Goal: Information Seeking & Learning: Find specific fact

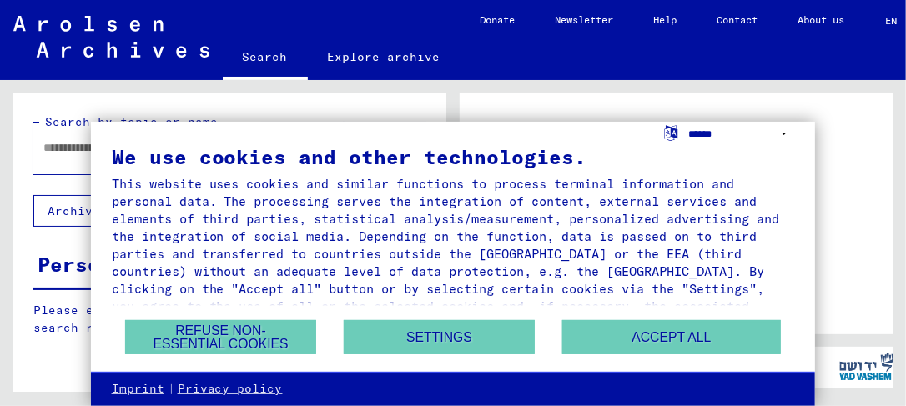
click at [787, 133] on select "**********" at bounding box center [742, 134] width 106 height 24
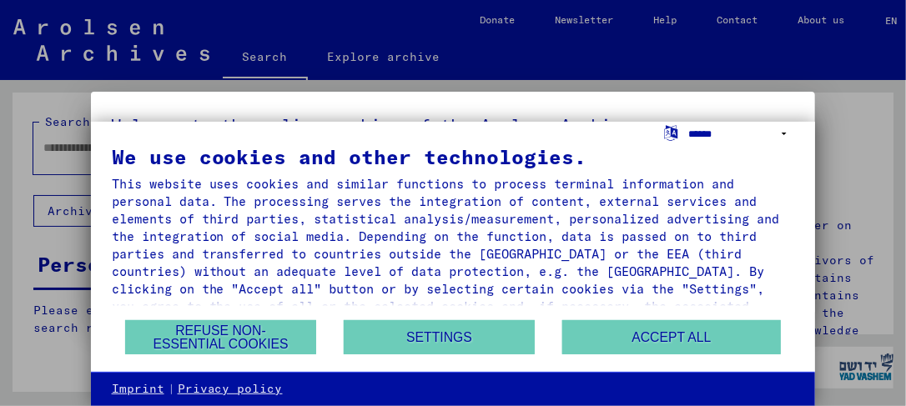
click at [784, 128] on select "**********" at bounding box center [742, 134] width 106 height 24
select select "*****"
click at [689, 122] on select "**********" at bounding box center [742, 134] width 106 height 24
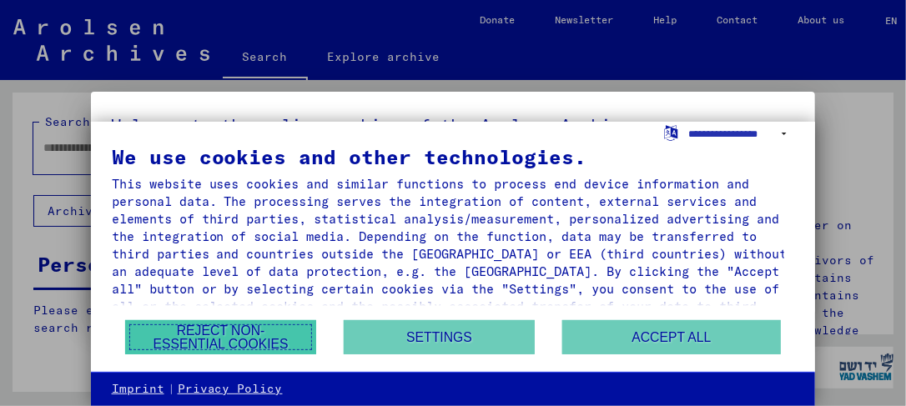
click at [264, 330] on button "Reject non-essential cookies" at bounding box center [220, 337] width 191 height 34
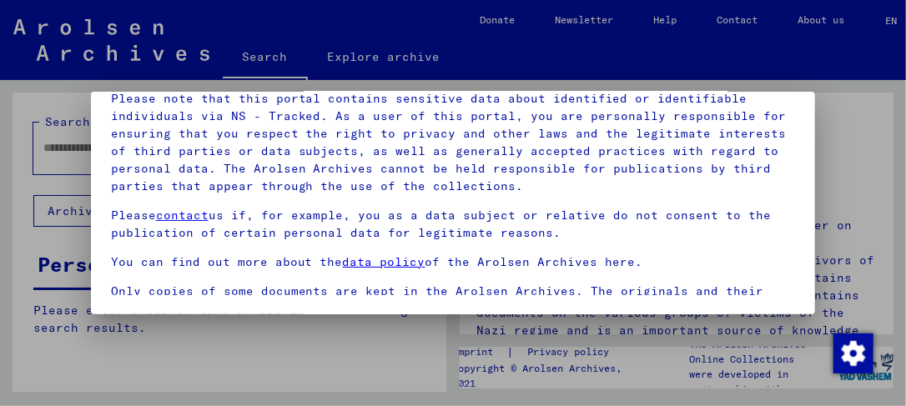
scroll to position [170, 0]
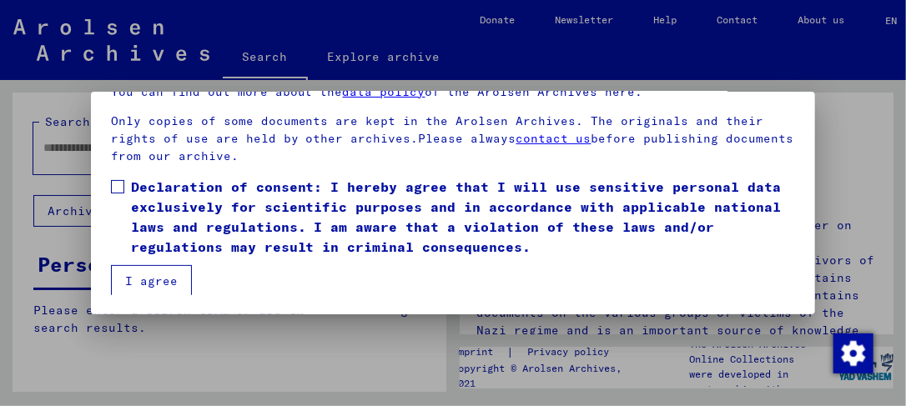
click at [118, 184] on span at bounding box center [117, 186] width 13 height 13
click at [149, 270] on button "I agree" at bounding box center [151, 281] width 81 height 32
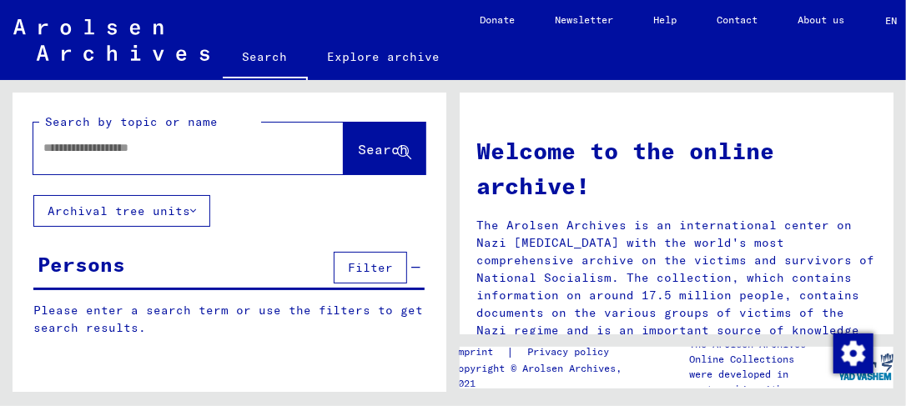
paste input "**********"
type input "**********"
click at [364, 144] on span "Search" at bounding box center [383, 149] width 50 height 17
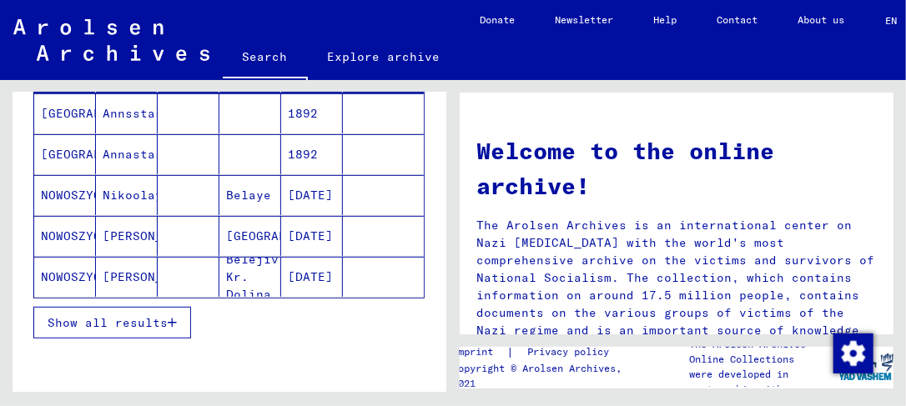
scroll to position [247, 0]
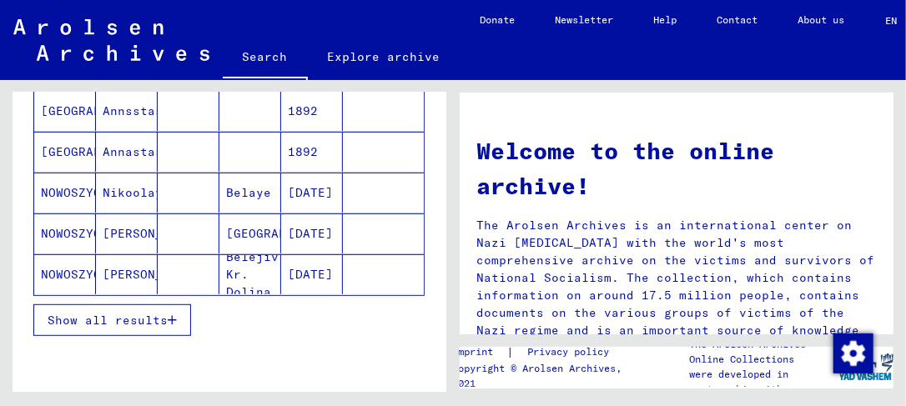
click at [128, 315] on span "Show all results" at bounding box center [108, 320] width 120 height 15
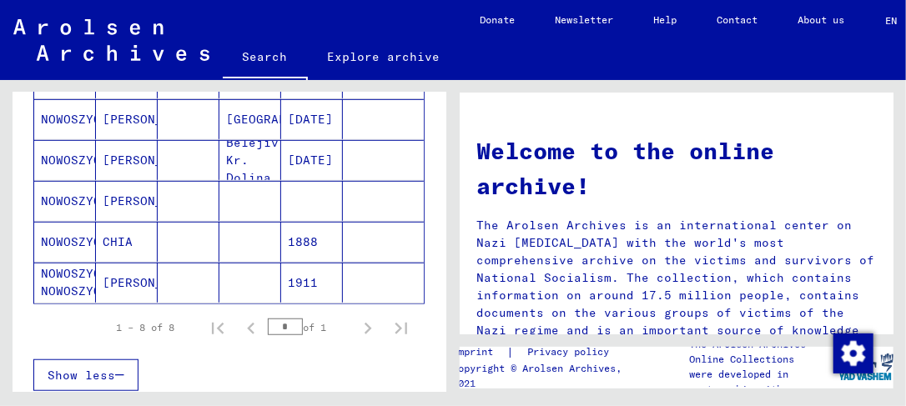
scroll to position [307, 0]
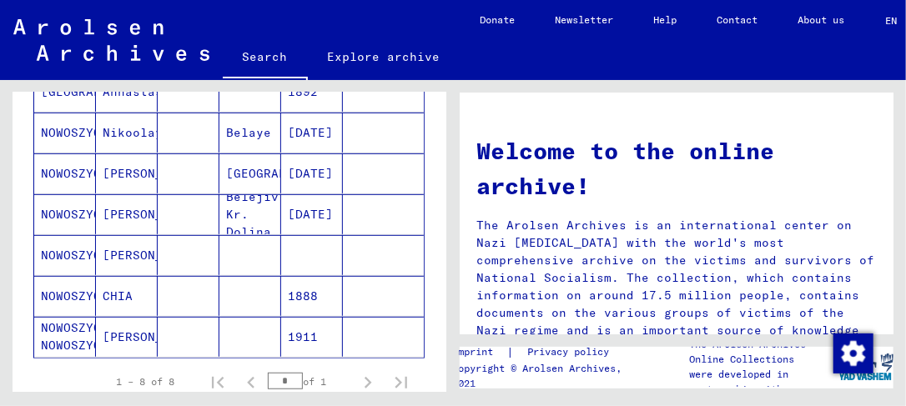
click at [78, 204] on mat-cell "NOWOSZYCKI" at bounding box center [65, 214] width 62 height 40
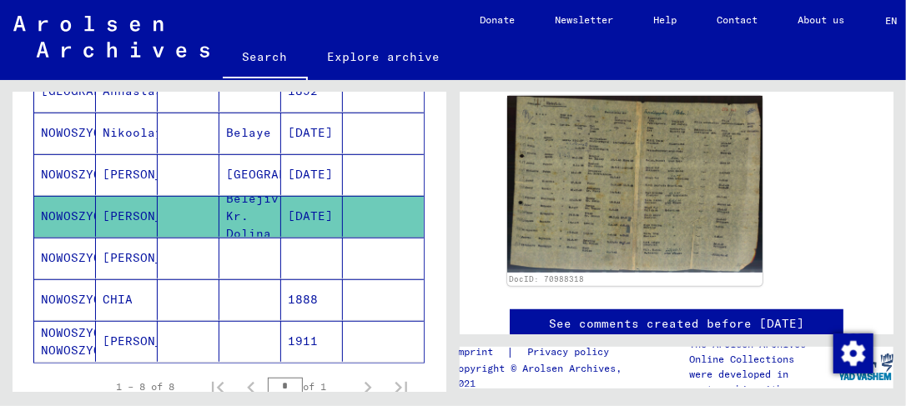
scroll to position [316, 0]
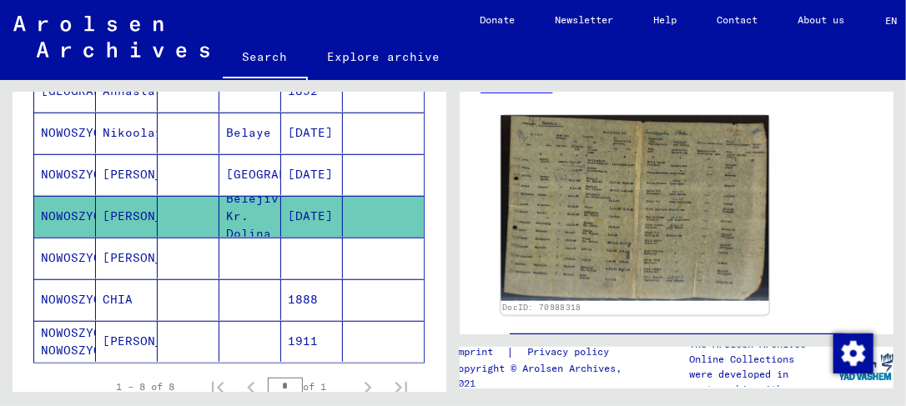
click at [630, 218] on img at bounding box center [635, 208] width 268 height 185
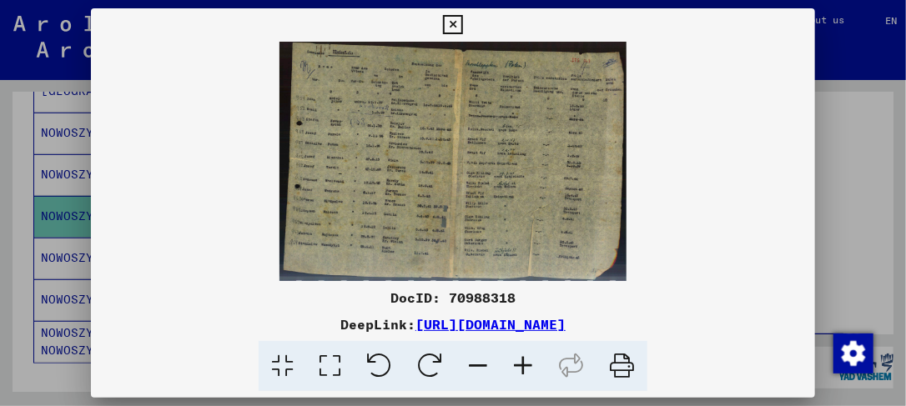
click at [524, 366] on icon at bounding box center [523, 366] width 45 height 51
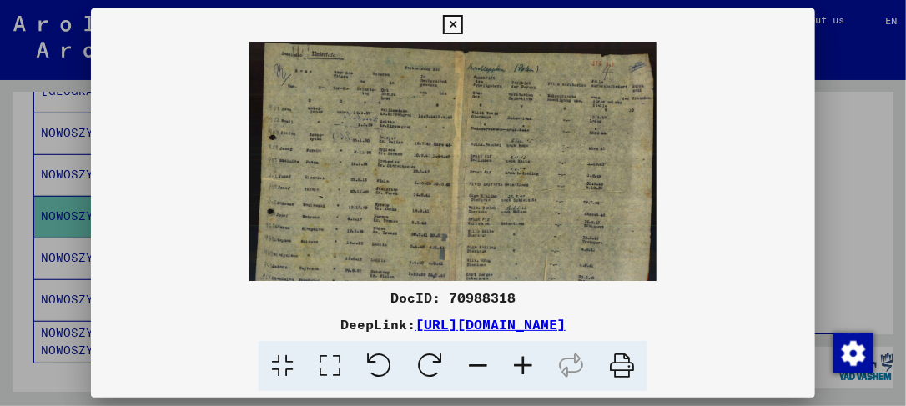
click at [524, 366] on icon at bounding box center [523, 366] width 45 height 51
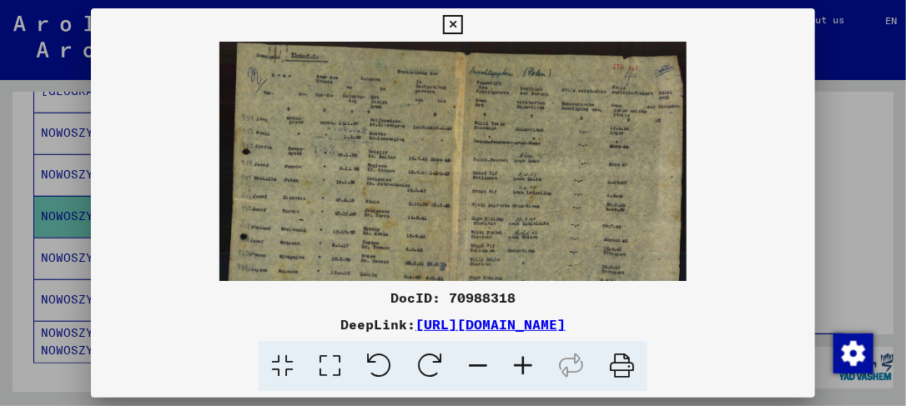
click at [524, 366] on icon at bounding box center [523, 366] width 45 height 51
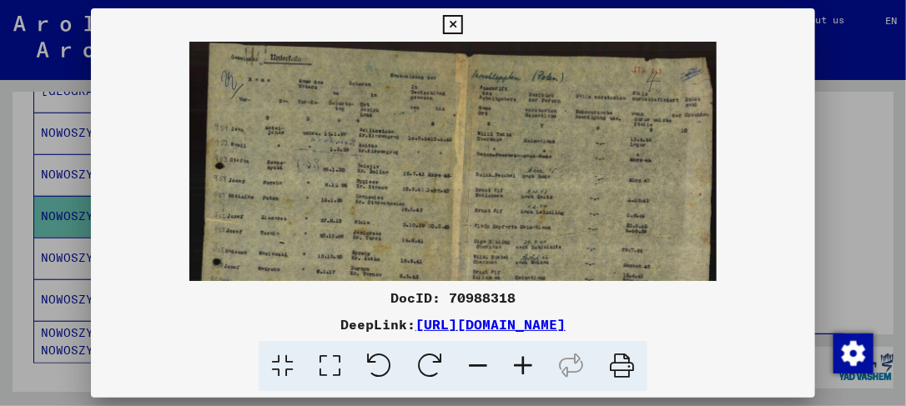
click at [524, 366] on icon at bounding box center [523, 366] width 45 height 51
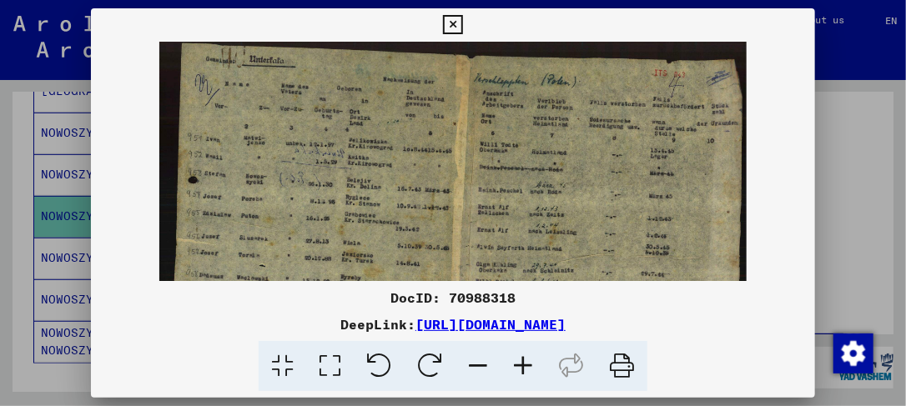
click at [524, 366] on icon at bounding box center [523, 366] width 45 height 51
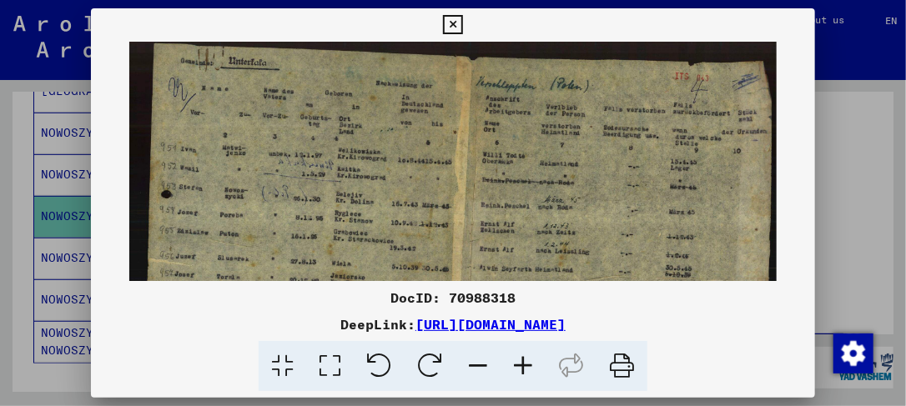
click at [524, 366] on icon at bounding box center [523, 366] width 45 height 51
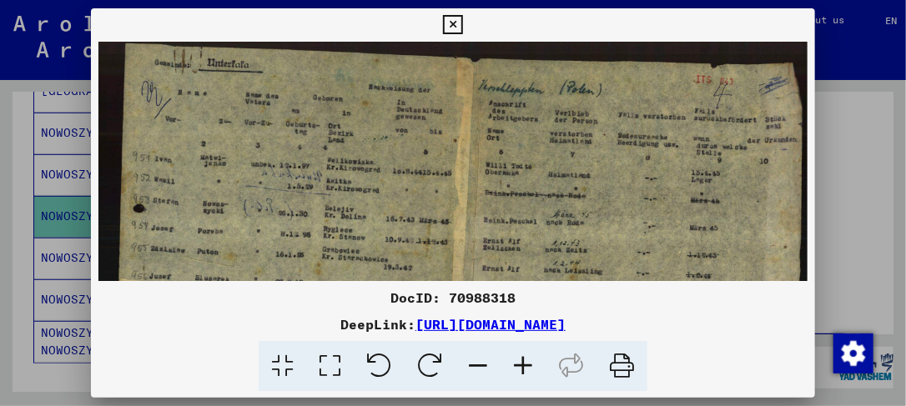
click at [335, 362] on icon at bounding box center [330, 366] width 48 height 51
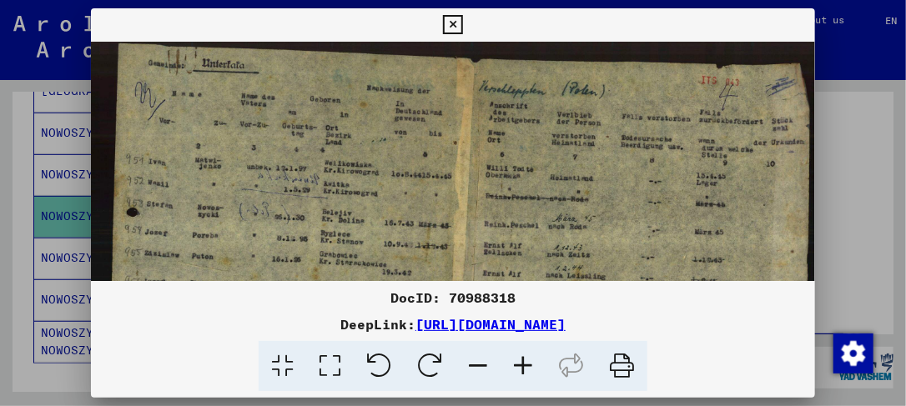
click at [335, 362] on icon at bounding box center [330, 366] width 48 height 51
click at [292, 364] on icon at bounding box center [283, 366] width 48 height 51
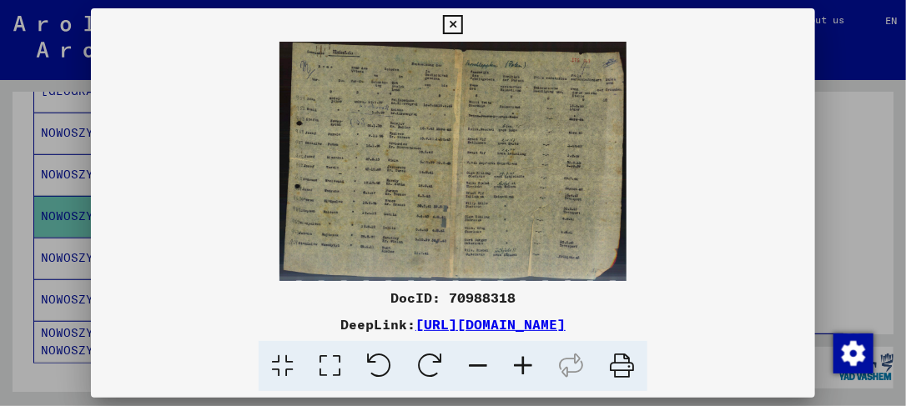
click at [512, 327] on link "[URL][DOMAIN_NAME]" at bounding box center [491, 324] width 150 height 17
click at [522, 364] on icon at bounding box center [523, 366] width 45 height 51
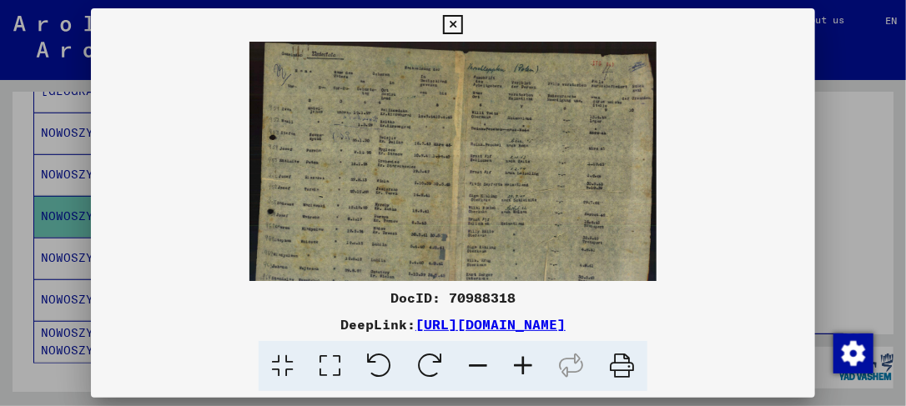
click at [522, 364] on icon at bounding box center [523, 366] width 45 height 51
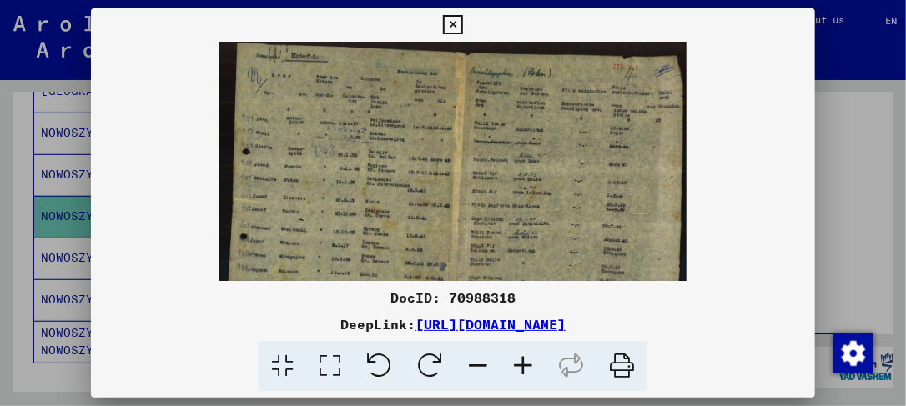
click at [522, 364] on icon at bounding box center [523, 366] width 45 height 51
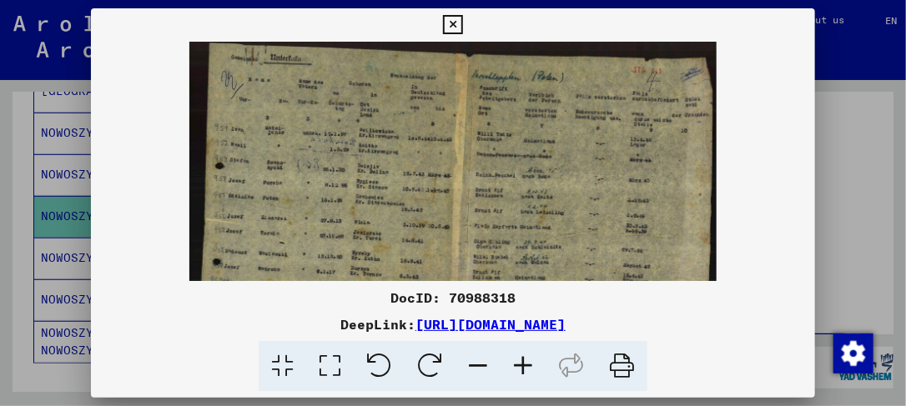
click at [522, 364] on icon at bounding box center [523, 366] width 45 height 51
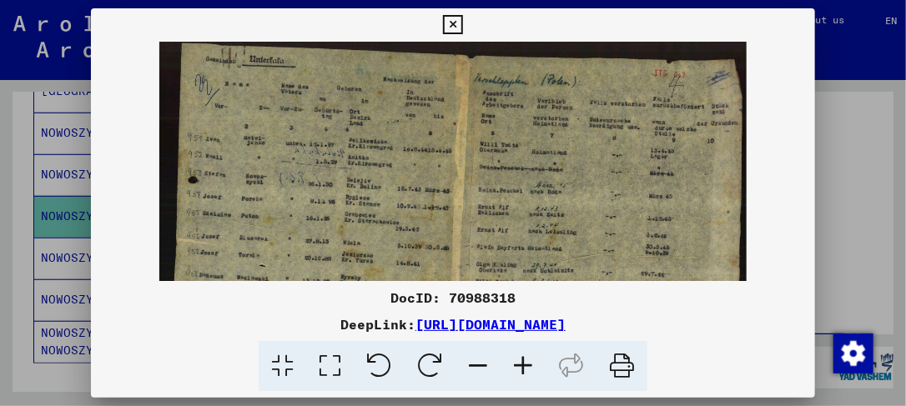
click at [522, 364] on icon at bounding box center [523, 366] width 45 height 51
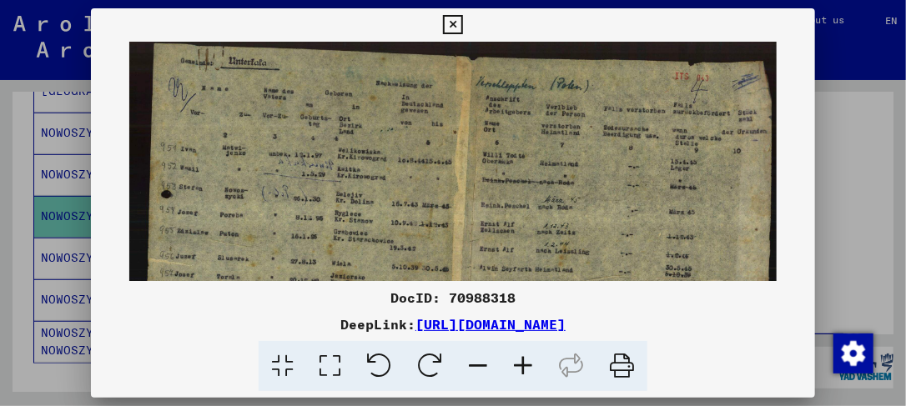
click at [522, 364] on icon at bounding box center [523, 366] width 45 height 51
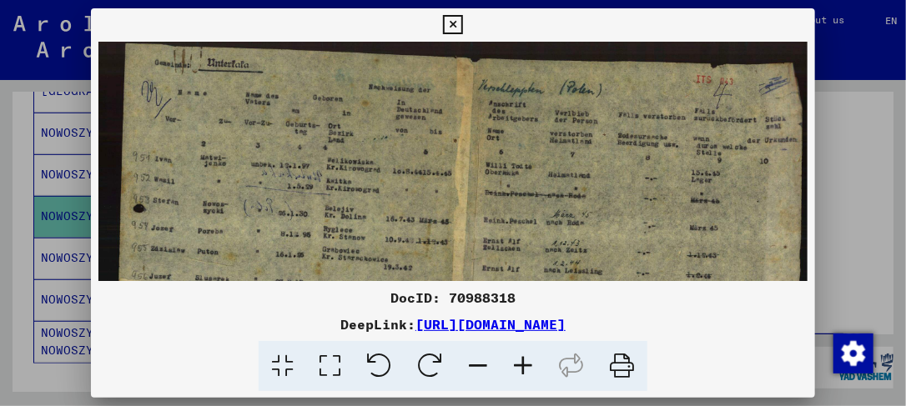
click at [522, 364] on icon at bounding box center [523, 366] width 45 height 51
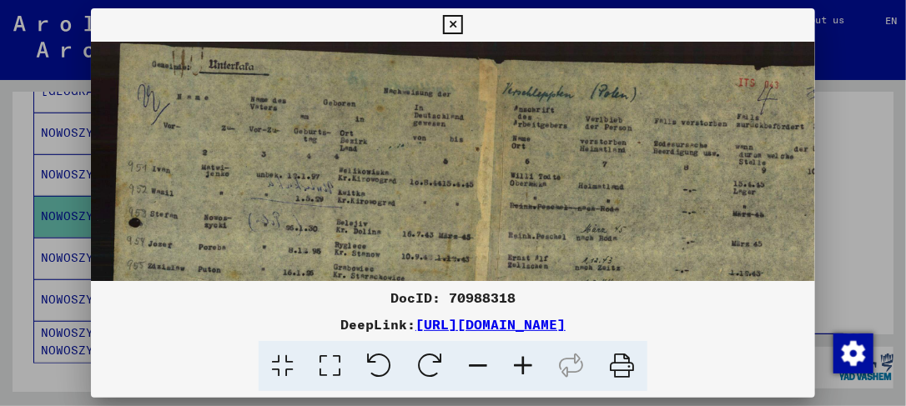
click at [522, 364] on icon at bounding box center [523, 366] width 45 height 51
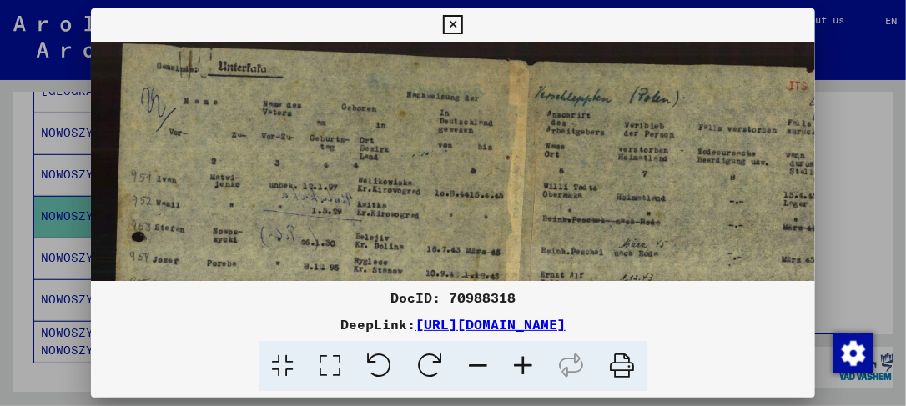
click at [522, 364] on icon at bounding box center [523, 366] width 45 height 51
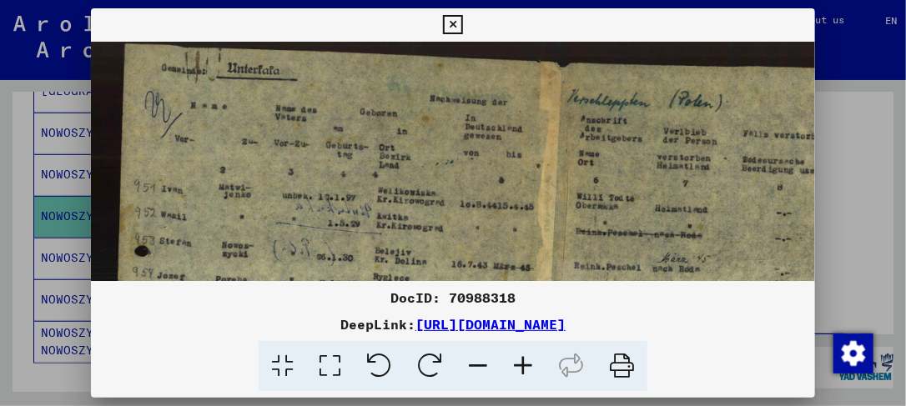
click at [522, 364] on icon at bounding box center [523, 366] width 45 height 51
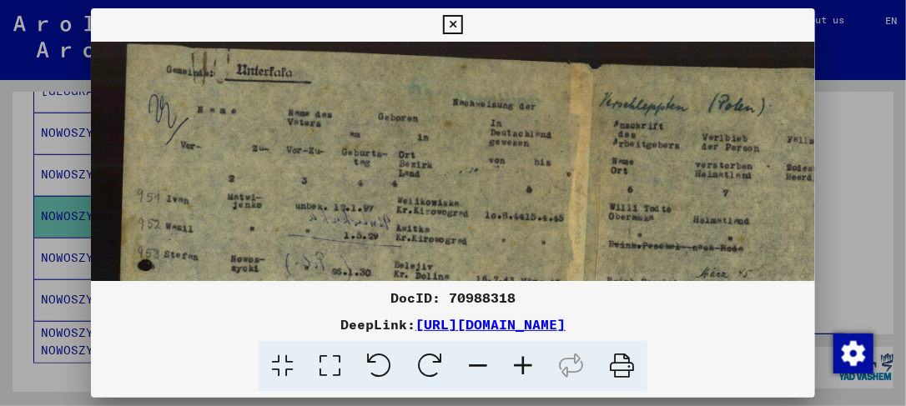
click at [522, 364] on icon at bounding box center [523, 366] width 45 height 51
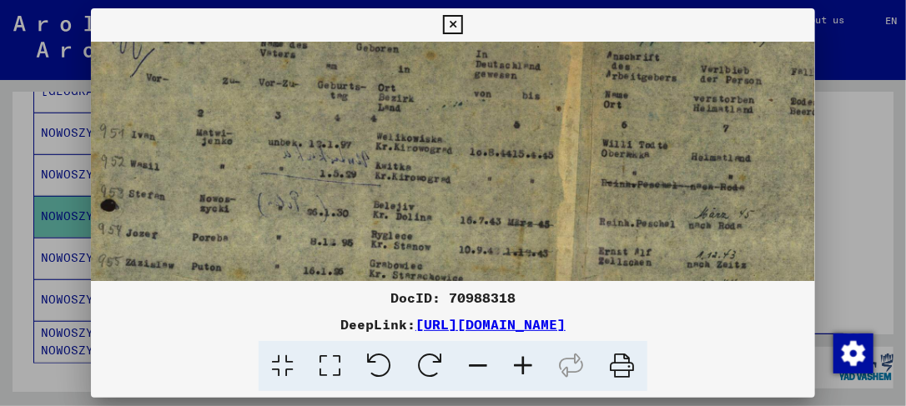
scroll to position [74, 42]
drag, startPoint x: 289, startPoint y: 224, endPoint x: 248, endPoint y: 150, distance: 84.8
click at [248, 150] on img at bounding box center [554, 316] width 1010 height 698
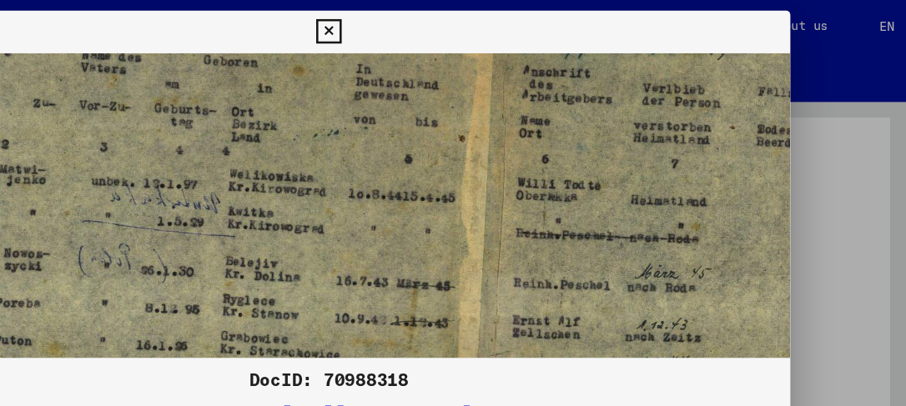
scroll to position [0, 47]
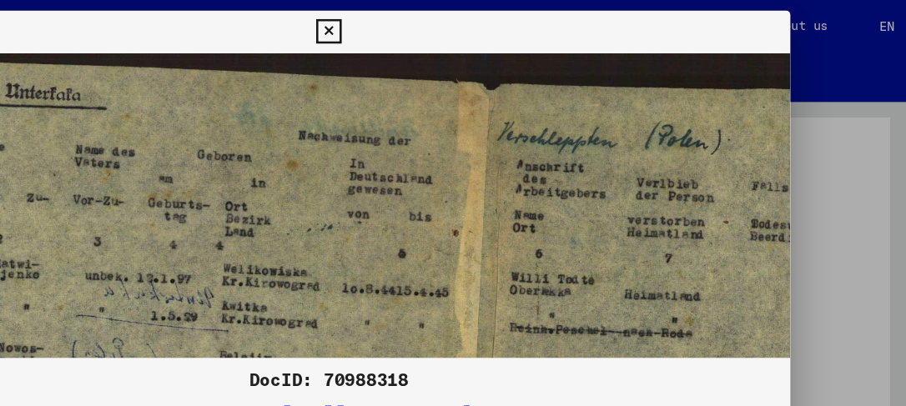
drag, startPoint x: 688, startPoint y: 77, endPoint x: 685, endPoint y: 281, distance: 204.4
click at [685, 281] on div "DocID: 70988318 DeepLink: [URL][DOMAIN_NAME]" at bounding box center [453, 200] width 725 height 384
click at [457, 21] on icon at bounding box center [452, 25] width 19 height 20
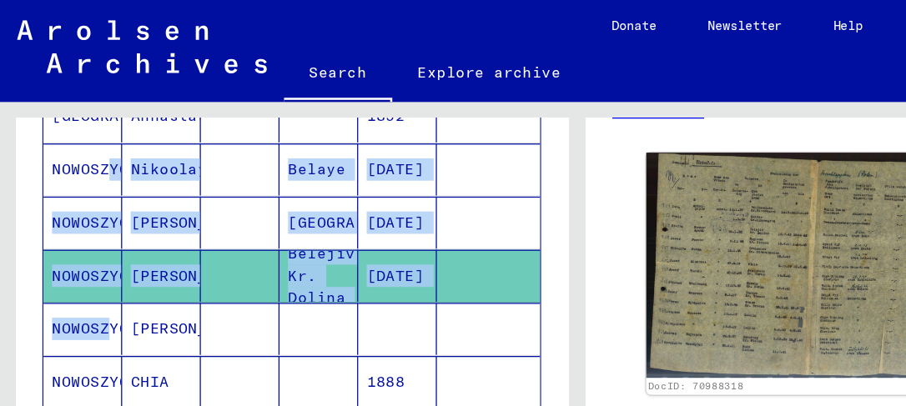
drag, startPoint x: 76, startPoint y: 133, endPoint x: 77, endPoint y: 249, distance: 116.8
click at [77, 249] on mat-table "Surname Forename Maiden name Birth Date of birth Prisoner # NOWOSZYCKA Annsstas…" at bounding box center [228, 173] width 391 height 382
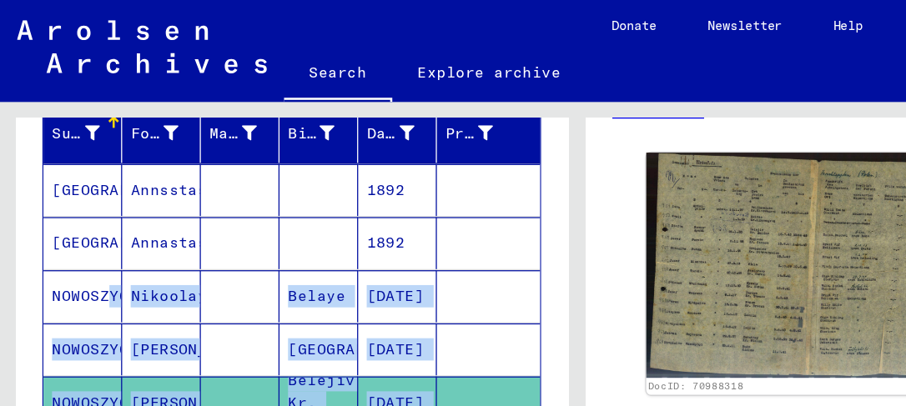
scroll to position [219, 0]
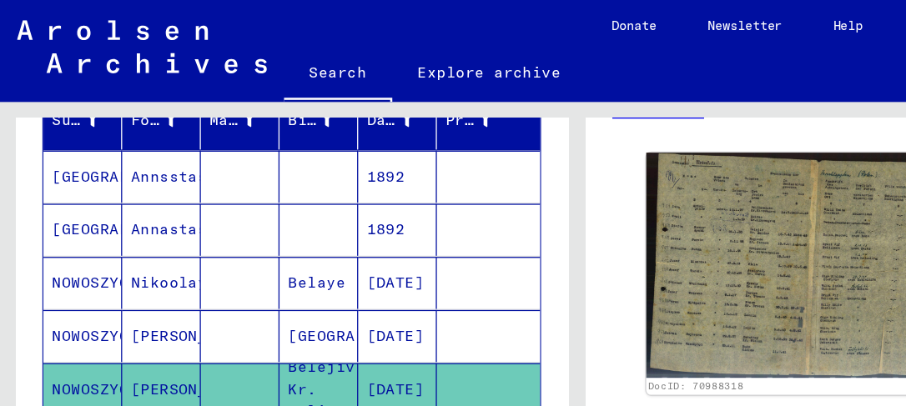
click at [67, 137] on mat-cell "[GEOGRAPHIC_DATA]" at bounding box center [65, 138] width 62 height 41
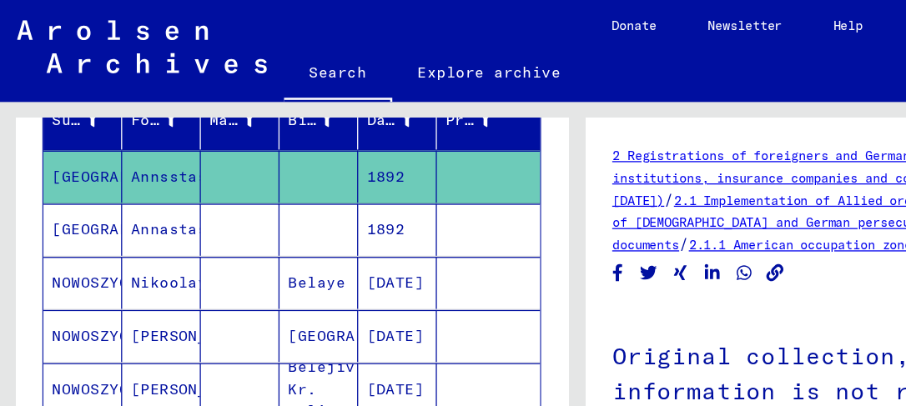
scroll to position [246, 0]
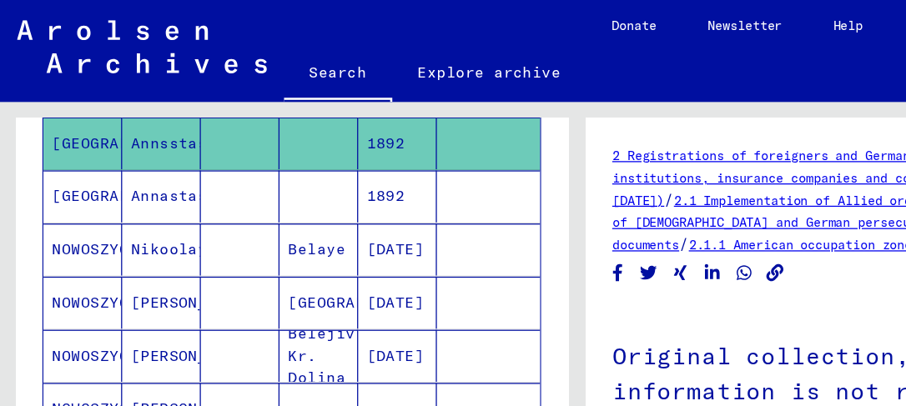
click at [622, 270] on h1 "Original collection, type of information is not recorded" at bounding box center [677, 291] width 392 height 101
click at [123, 149] on mat-cell "Annastasia" at bounding box center [127, 154] width 62 height 41
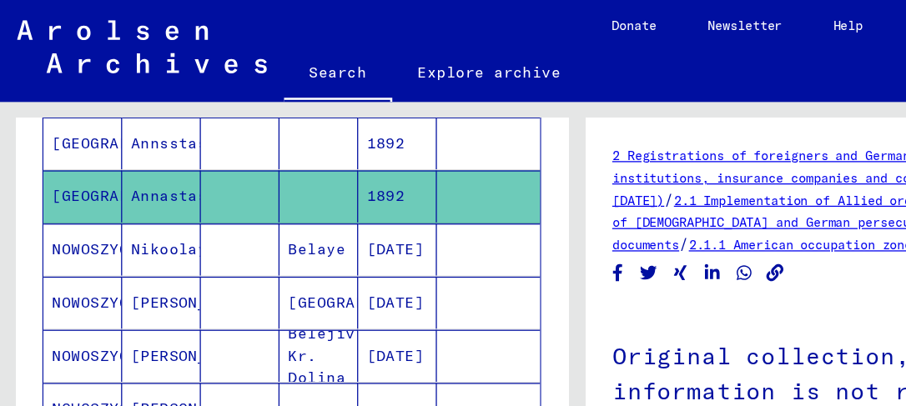
click at [846, 200] on icon at bounding box center [852, 193] width 13 height 14
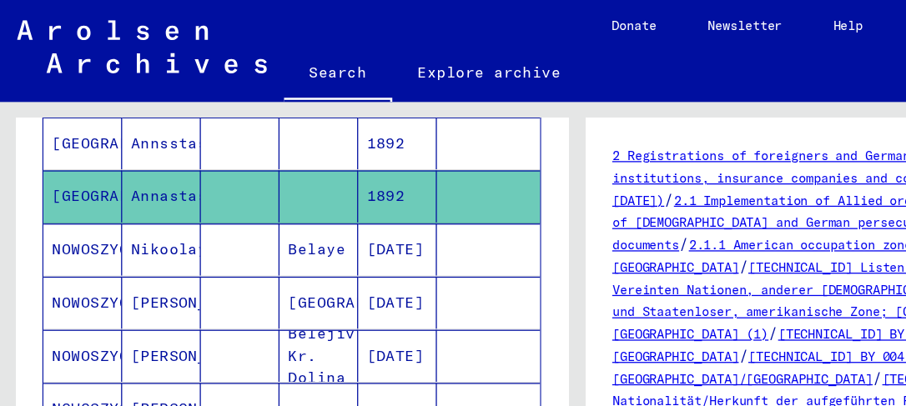
click at [76, 190] on mat-cell "NOWOSZYCKI" at bounding box center [65, 195] width 62 height 41
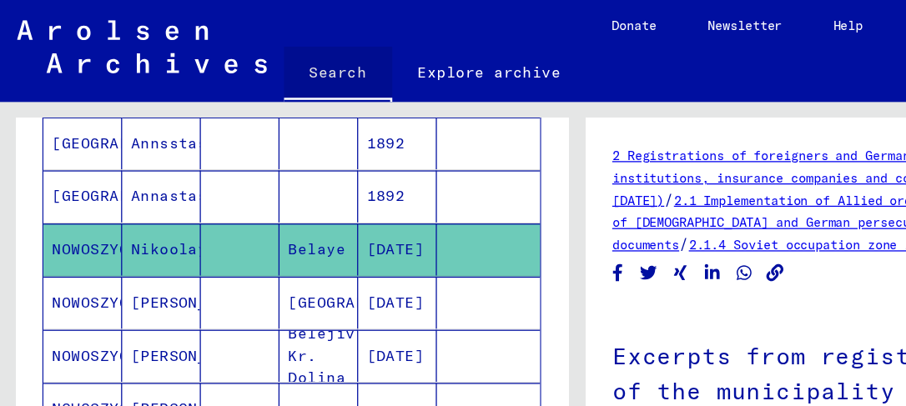
click at [254, 53] on link "Search" at bounding box center [265, 58] width 85 height 43
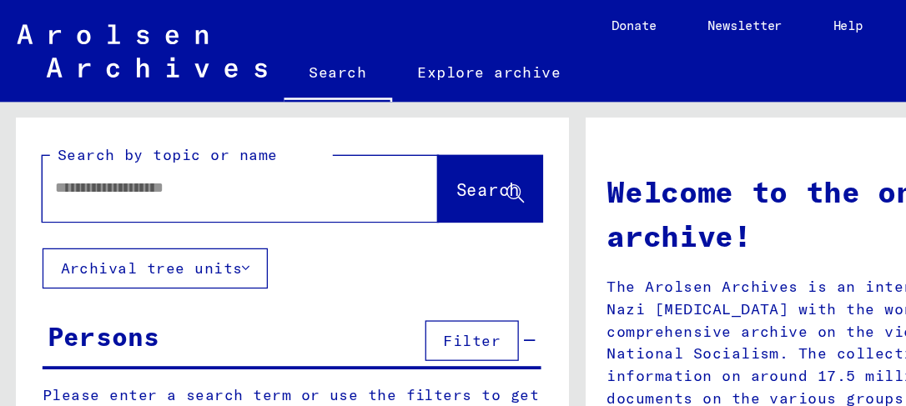
click at [95, 152] on input "text" at bounding box center [168, 148] width 250 height 18
paste input "**********"
type input "**********"
click at [369, 150] on span "Search" at bounding box center [383, 149] width 50 height 17
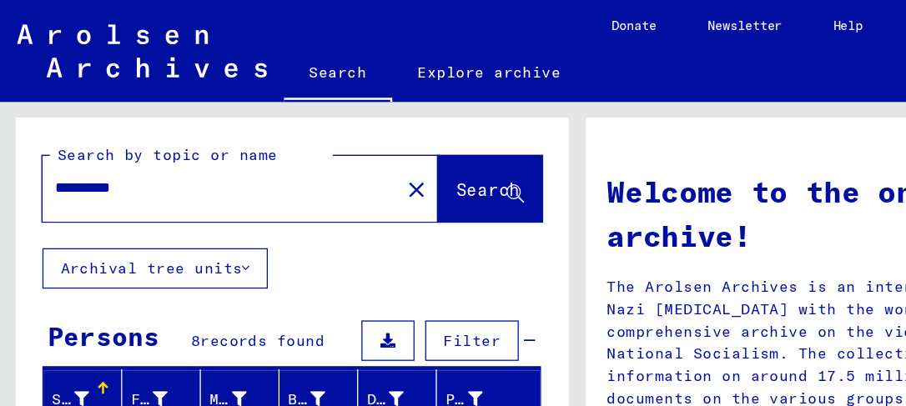
drag, startPoint x: 709, startPoint y: 151, endPoint x: 712, endPoint y: 224, distance: 72.6
drag, startPoint x: 712, startPoint y: 224, endPoint x: 559, endPoint y: 262, distance: 157.4
click at [559, 262] on p "The Arolsen Archives is an international center on Nazi [MEDICAL_DATA] with the…" at bounding box center [676, 287] width 401 height 140
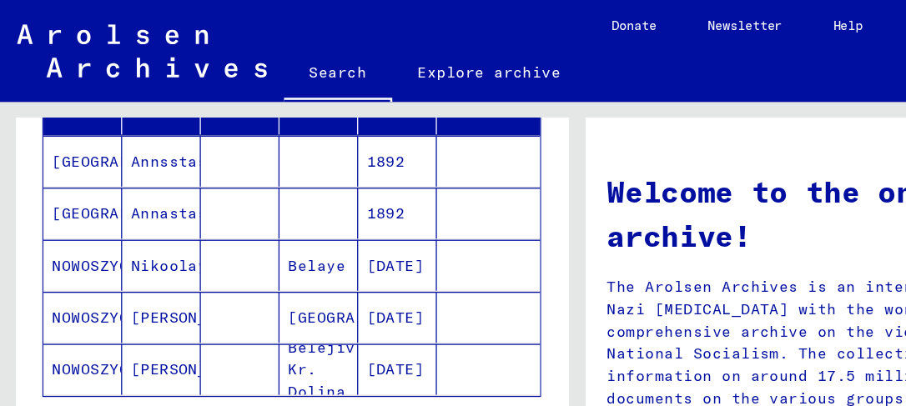
scroll to position [257, 0]
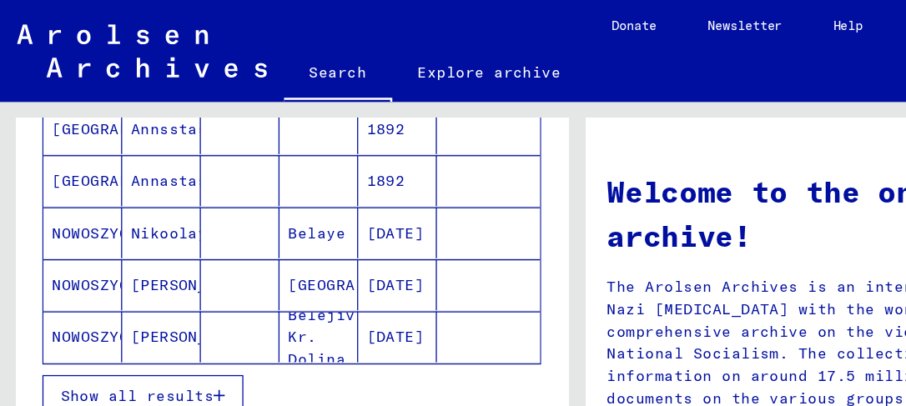
click at [62, 184] on mat-cell "NOWOSZYCKI" at bounding box center [65, 183] width 62 height 40
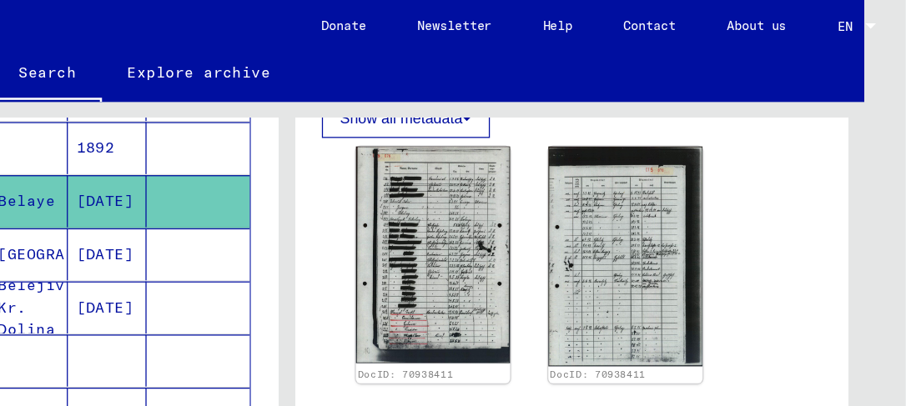
scroll to position [579, 0]
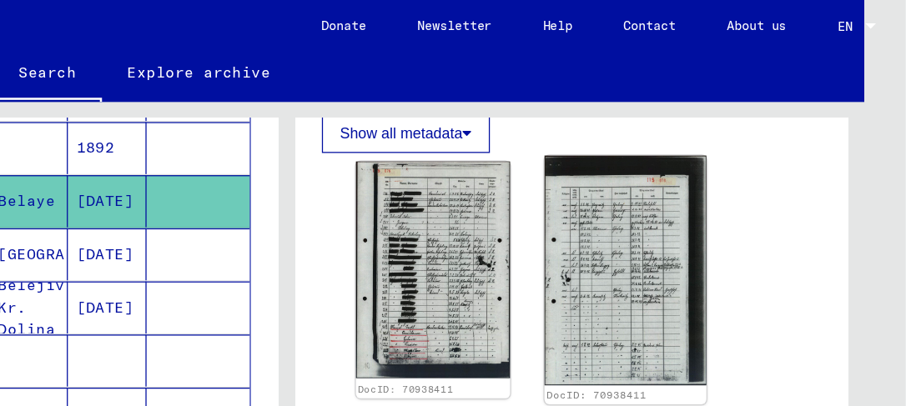
click at [650, 192] on img at bounding box center [685, 213] width 127 height 181
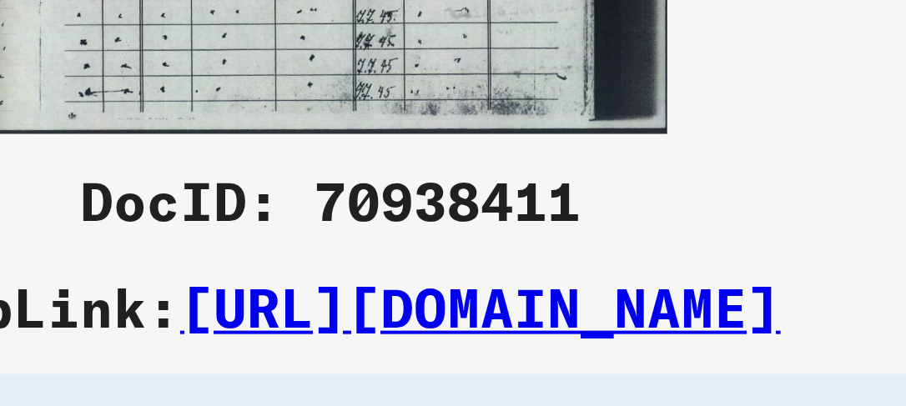
scroll to position [0, 0]
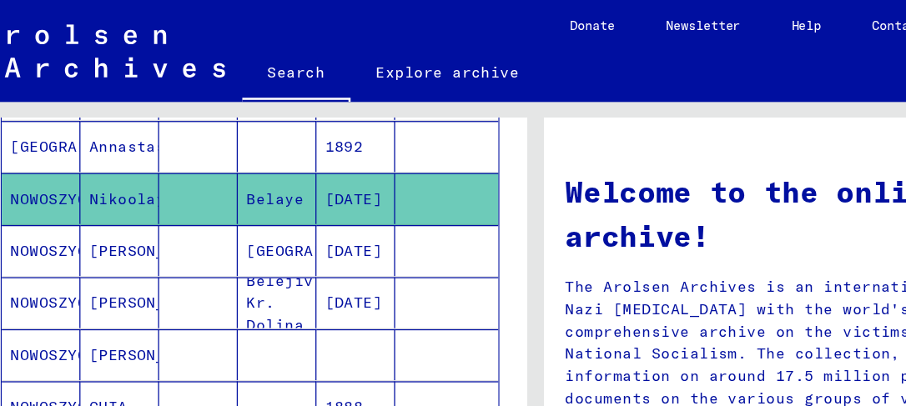
click at [93, 184] on mat-cell "[PERSON_NAME]" at bounding box center [94, 197] width 62 height 40
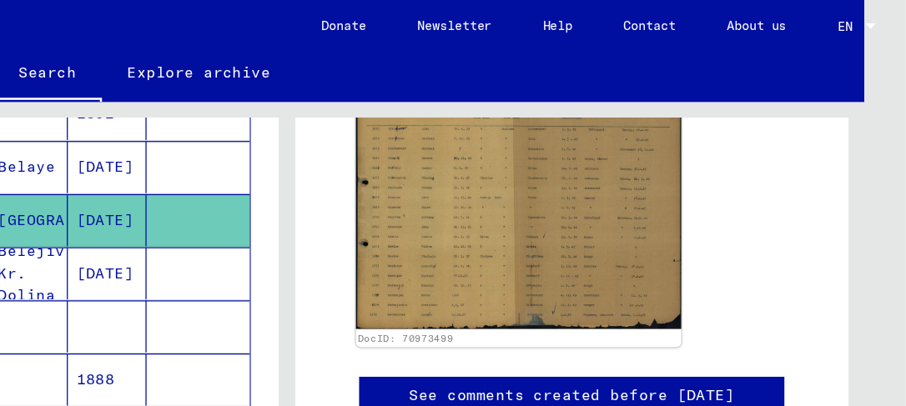
scroll to position [324, 0]
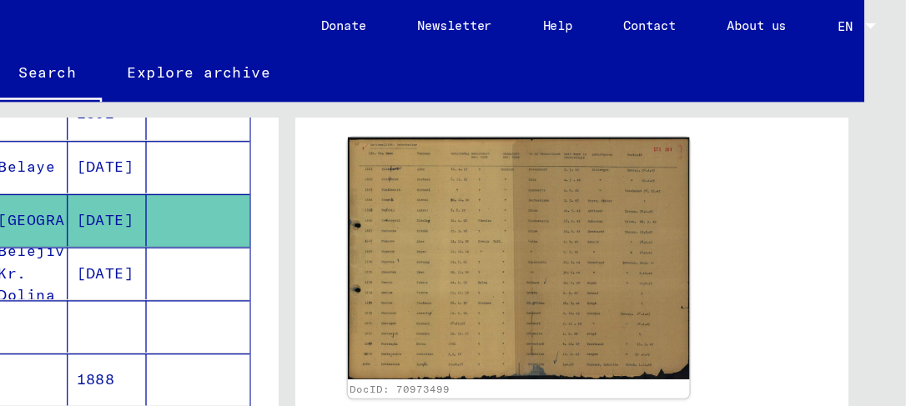
click at [545, 203] on img at bounding box center [602, 203] width 268 height 190
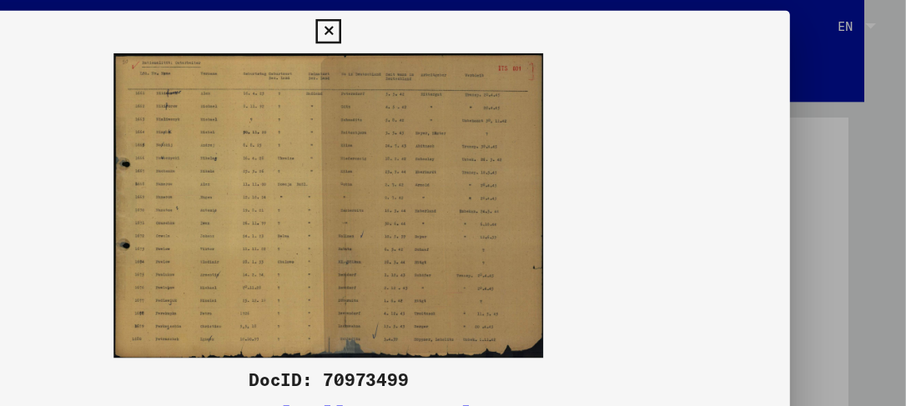
click at [486, 172] on img at bounding box center [453, 161] width 725 height 239
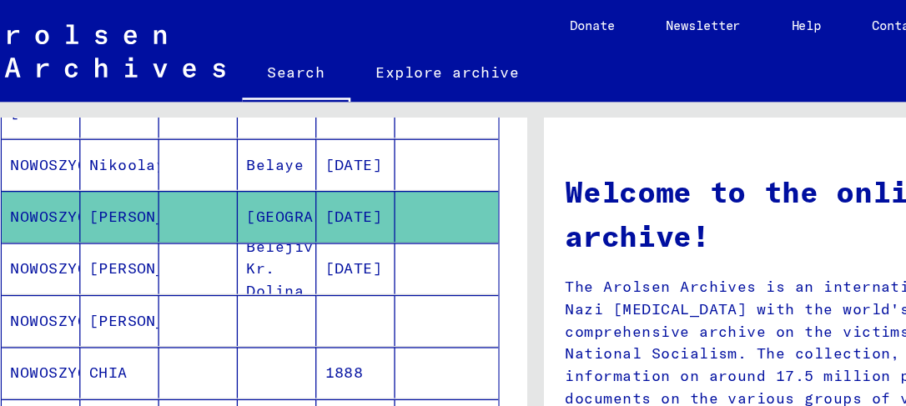
scroll to position [310, 0]
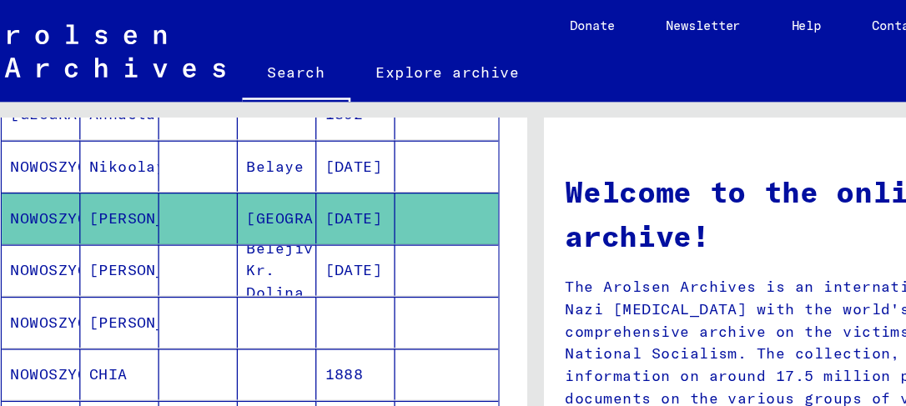
click at [75, 210] on mat-cell "[PERSON_NAME]" at bounding box center [94, 212] width 62 height 40
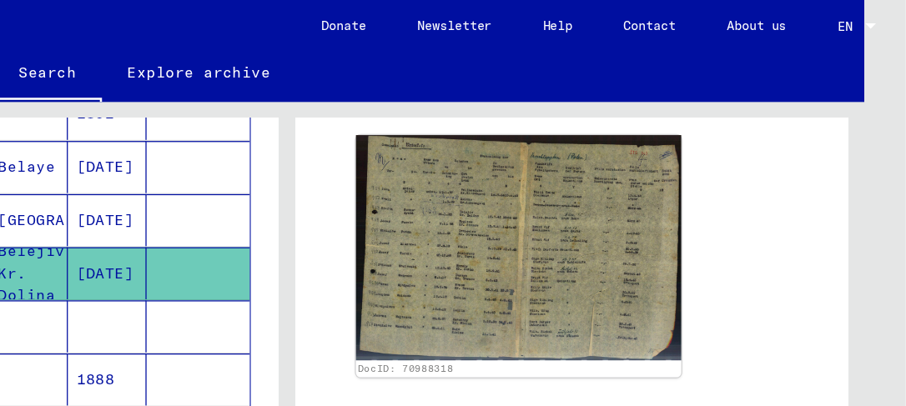
scroll to position [347, 0]
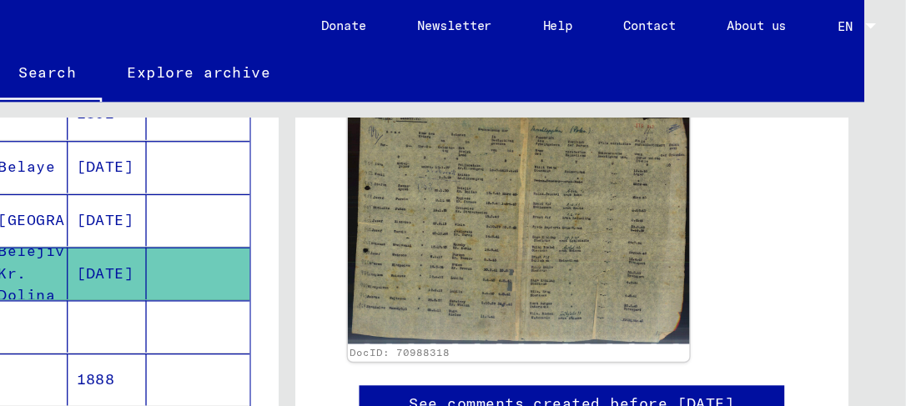
click at [607, 193] on img at bounding box center [602, 177] width 268 height 185
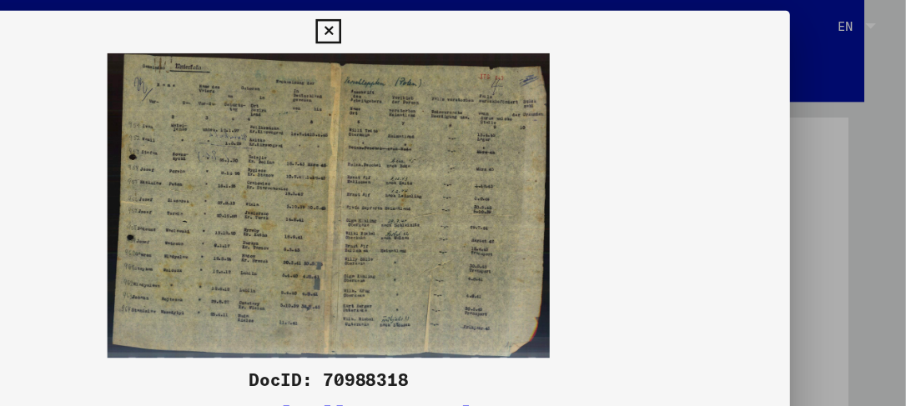
scroll to position [0, 0]
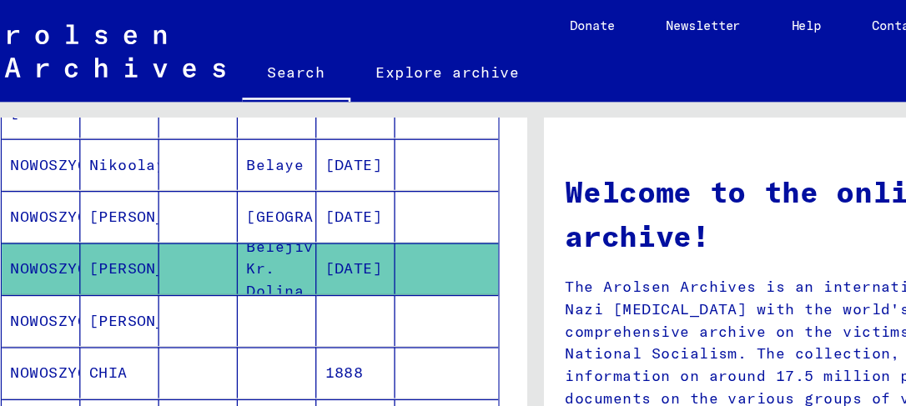
scroll to position [310, 0]
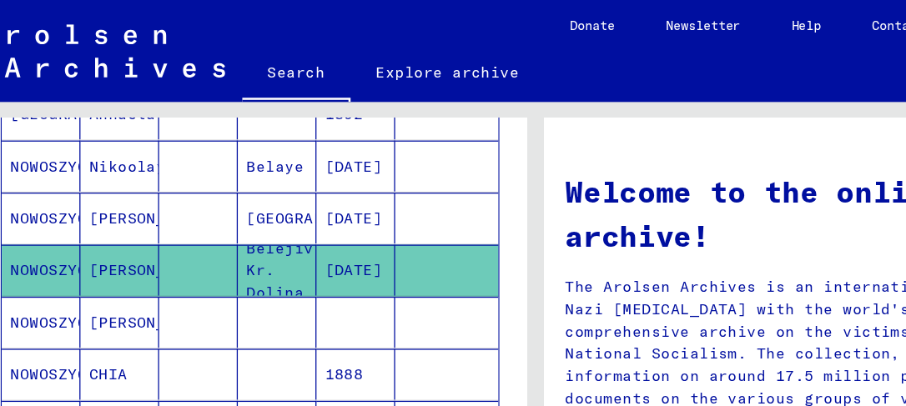
click at [32, 290] on mat-cell "NOWOSZYCKI" at bounding box center [33, 294] width 62 height 40
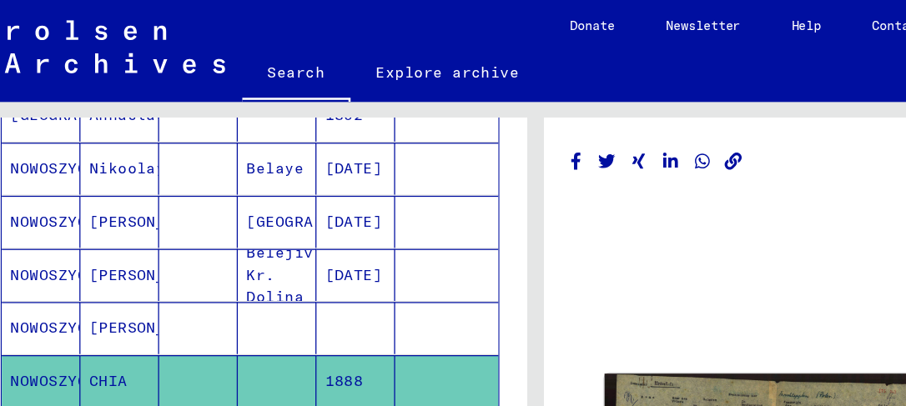
scroll to position [310, 0]
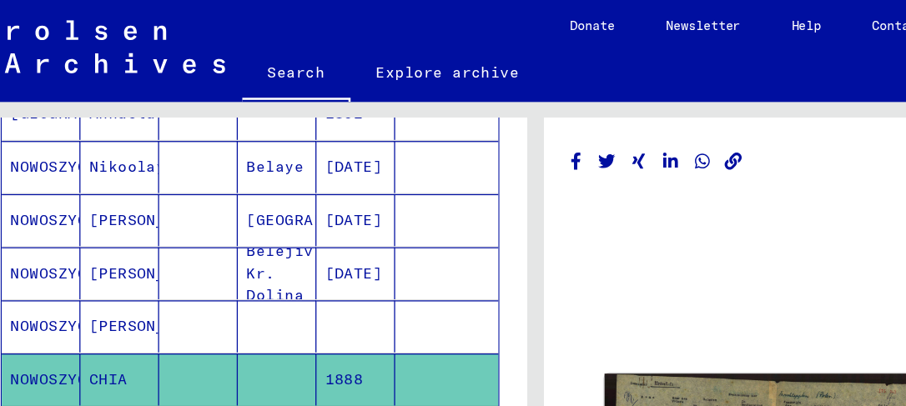
click at [32, 290] on mat-cell "NOWOSZYCKI" at bounding box center [33, 298] width 62 height 41
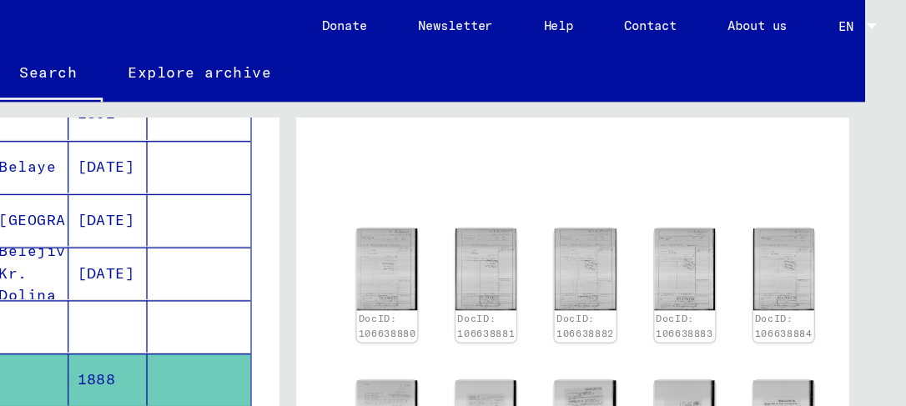
scroll to position [127, 0]
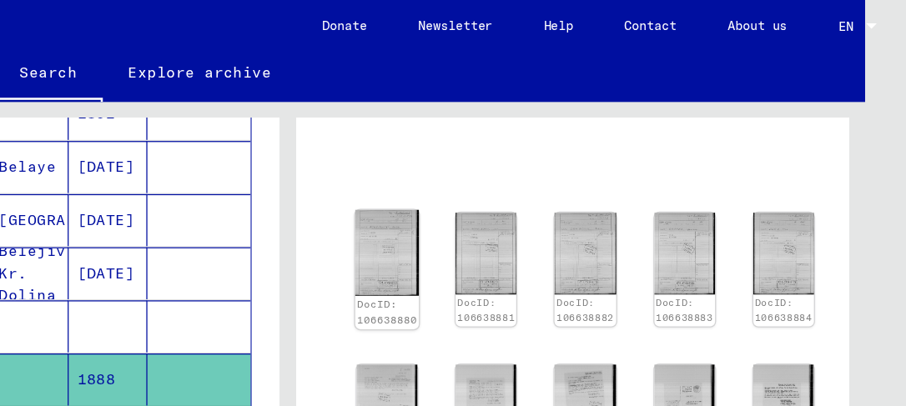
click at [491, 193] on img at bounding box center [499, 198] width 50 height 67
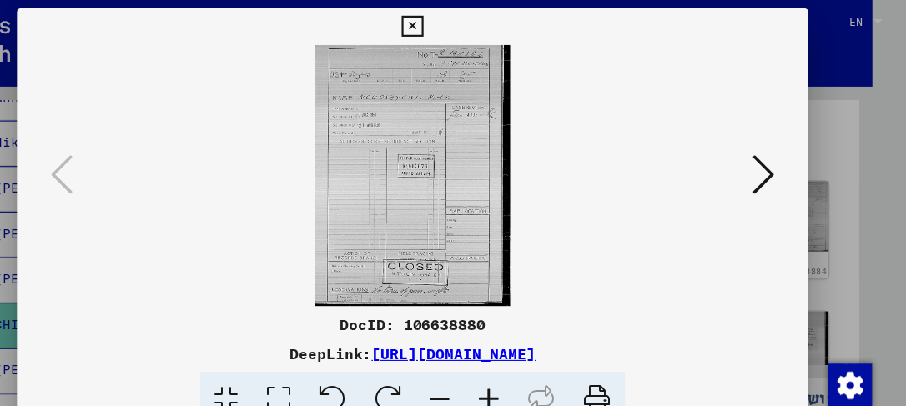
click at [782, 153] on icon at bounding box center [773, 160] width 20 height 40
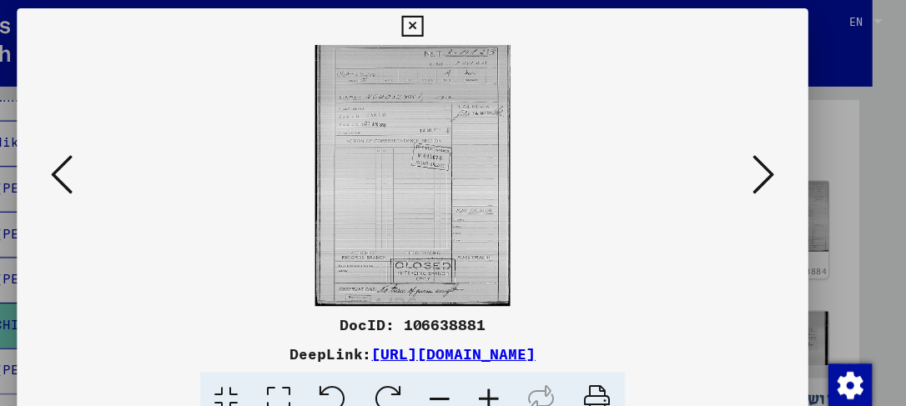
click at [763, 153] on icon at bounding box center [773, 160] width 20 height 40
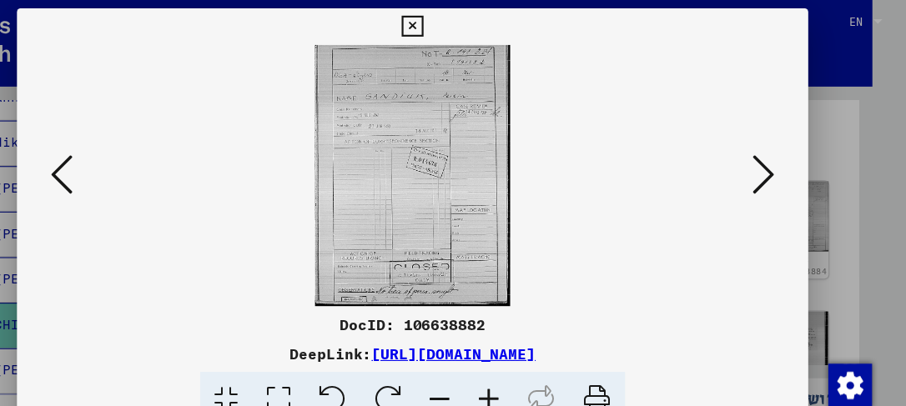
click at [763, 153] on icon at bounding box center [773, 160] width 20 height 40
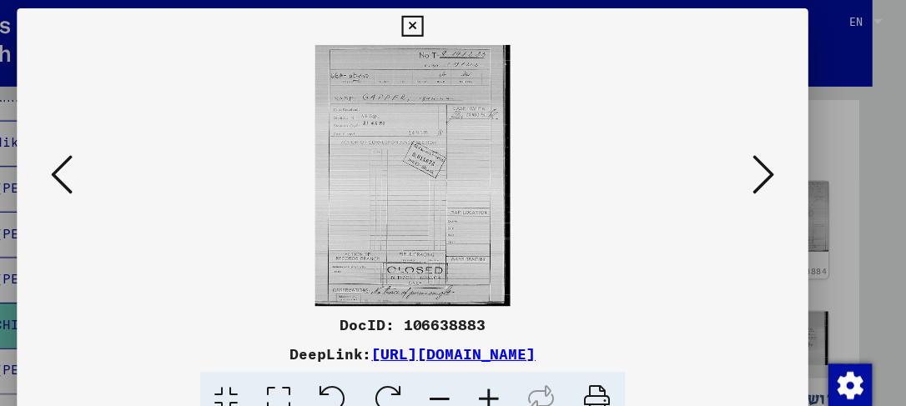
click at [763, 153] on icon at bounding box center [773, 160] width 20 height 40
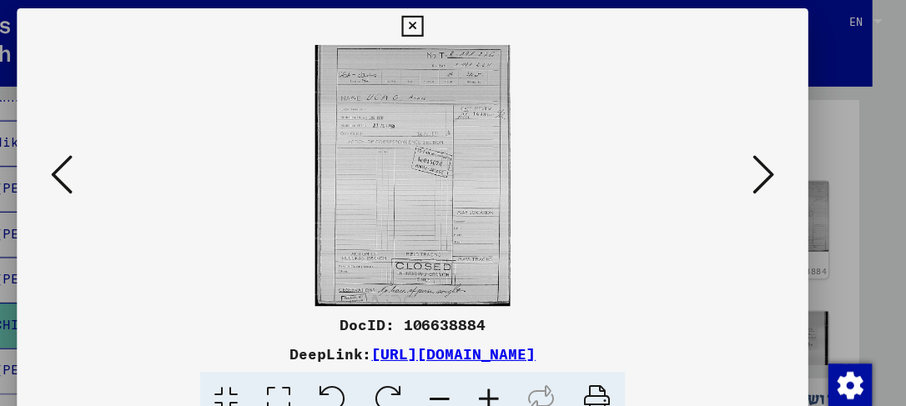
click at [763, 154] on icon at bounding box center [773, 160] width 20 height 40
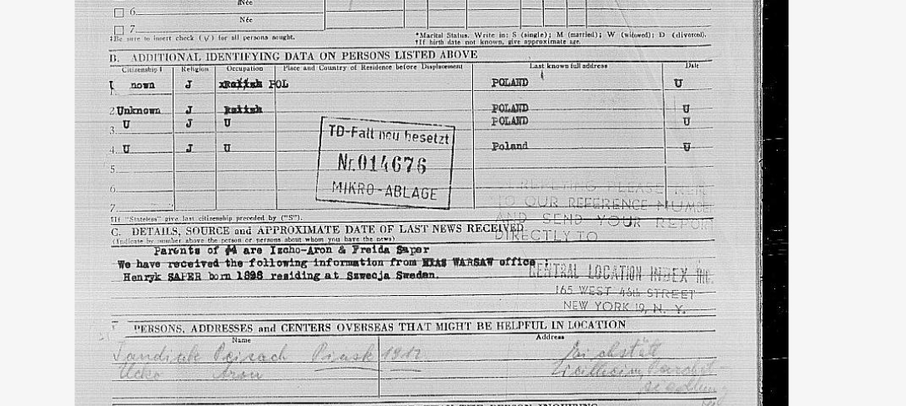
drag, startPoint x: 416, startPoint y: 125, endPoint x: 417, endPoint y: 154, distance: 29.2
click at [417, 154] on img at bounding box center [454, 161] width 612 height 239
drag, startPoint x: 461, startPoint y: 134, endPoint x: 460, endPoint y: 190, distance: 56.7
click at [460, 190] on img at bounding box center [454, 161] width 612 height 239
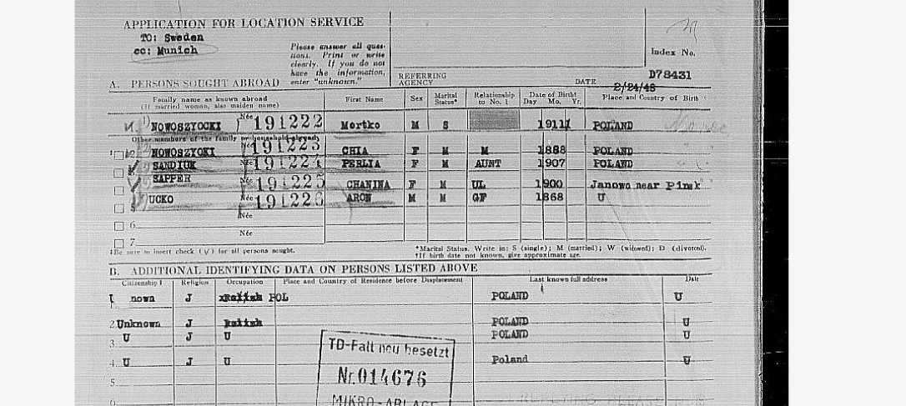
click at [433, 87] on img at bounding box center [454, 161] width 612 height 239
drag, startPoint x: 435, startPoint y: 120, endPoint x: 435, endPoint y: 73, distance: 47.6
click at [435, 73] on img at bounding box center [454, 161] width 612 height 239
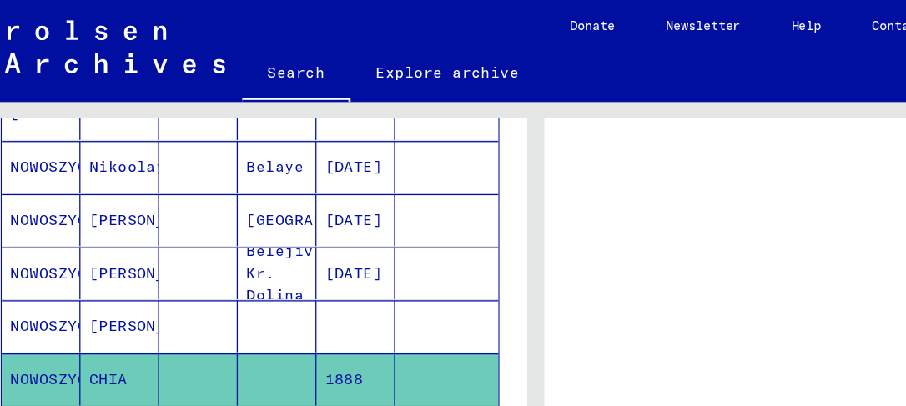
scroll to position [310, 0]
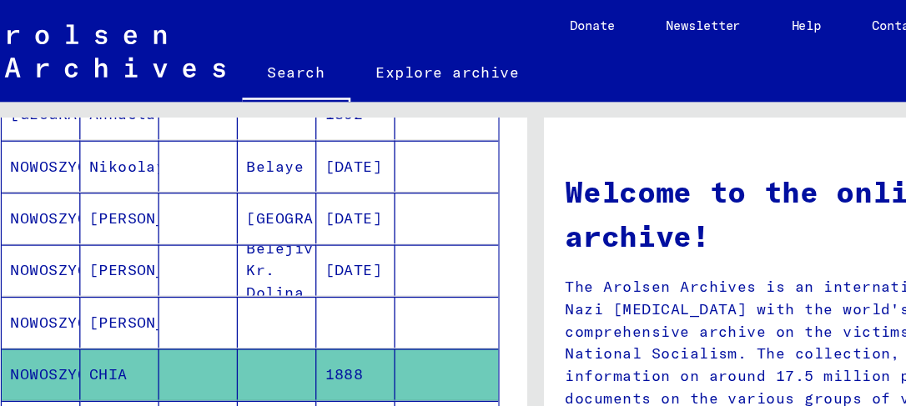
click at [82, 245] on mat-cell "[PERSON_NAME]" at bounding box center [94, 253] width 62 height 40
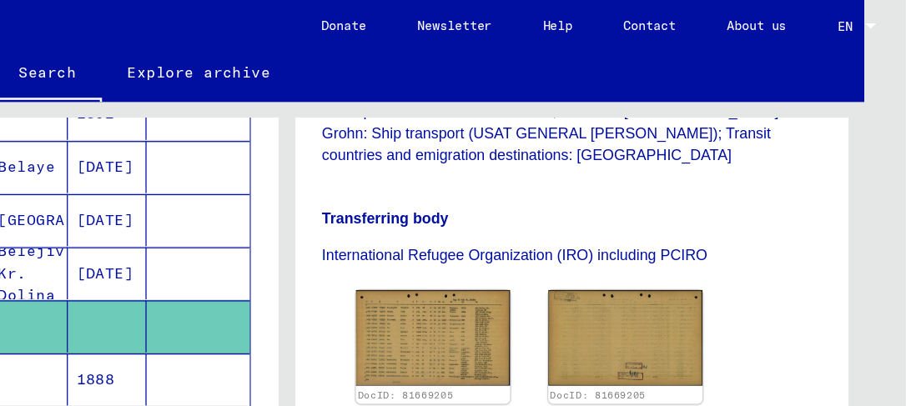
scroll to position [514, 0]
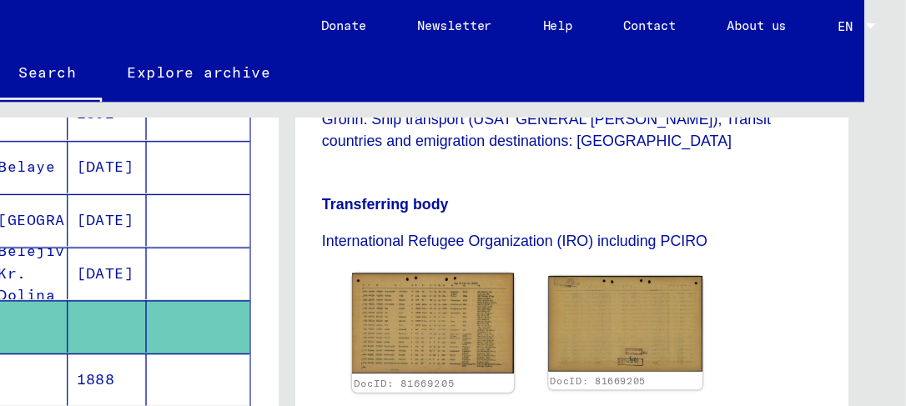
click at [557, 215] on img at bounding box center [534, 254] width 127 height 79
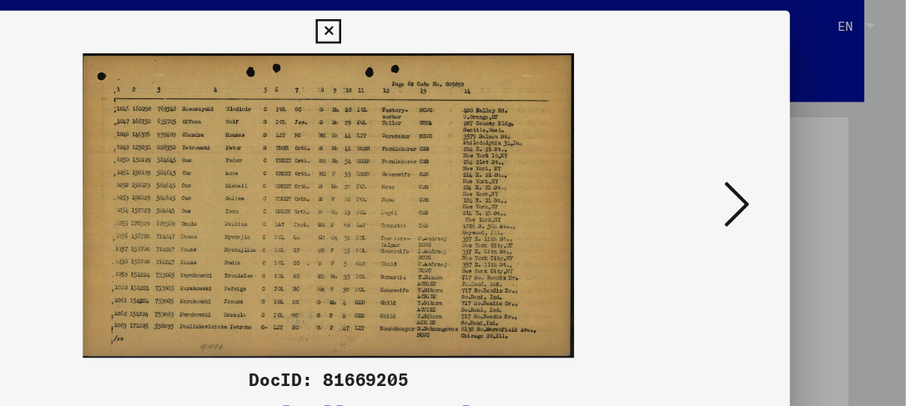
scroll to position [0, 0]
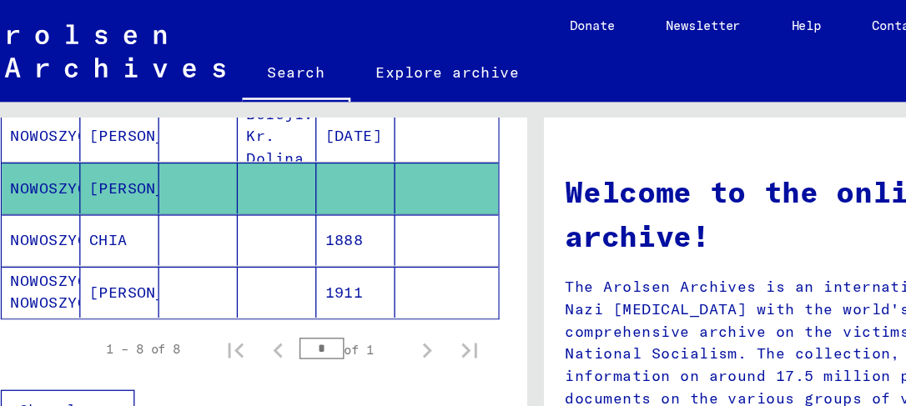
scroll to position [426, 0]
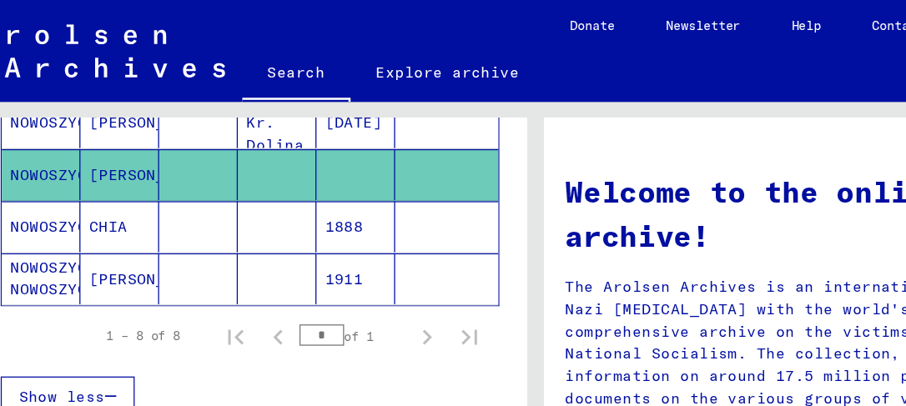
click at [78, 214] on mat-cell "[PERSON_NAME]" at bounding box center [94, 219] width 62 height 40
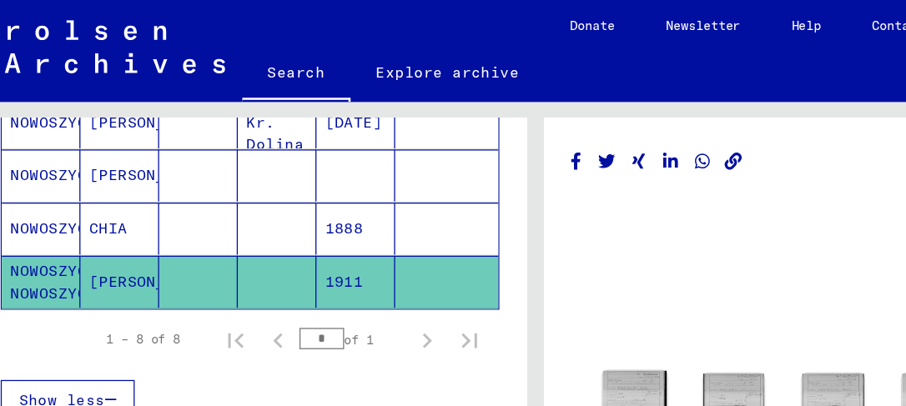
click at [493, 309] on img at bounding box center [499, 325] width 50 height 67
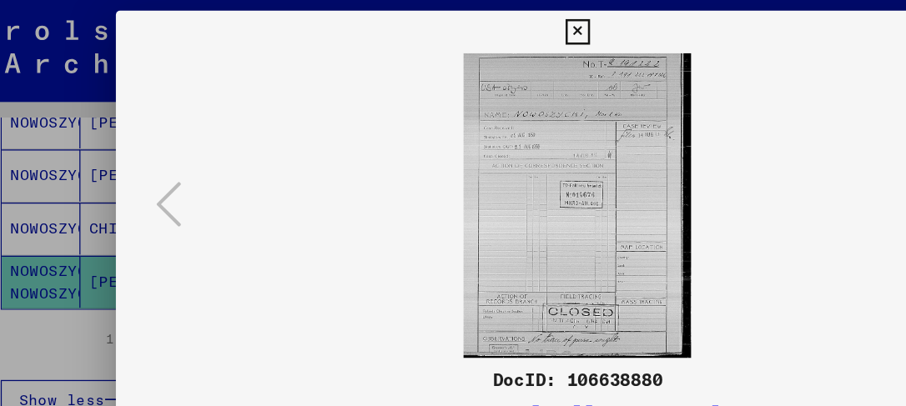
click at [493, 309] on div "DocID: 106638880 DeepLink: [URL][DOMAIN_NAME]" at bounding box center [453, 340] width 725 height 104
click at [698, 161] on img at bounding box center [454, 161] width 612 height 239
click at [703, 171] on img at bounding box center [454, 161] width 612 height 239
click at [454, 28] on icon at bounding box center [452, 25] width 19 height 20
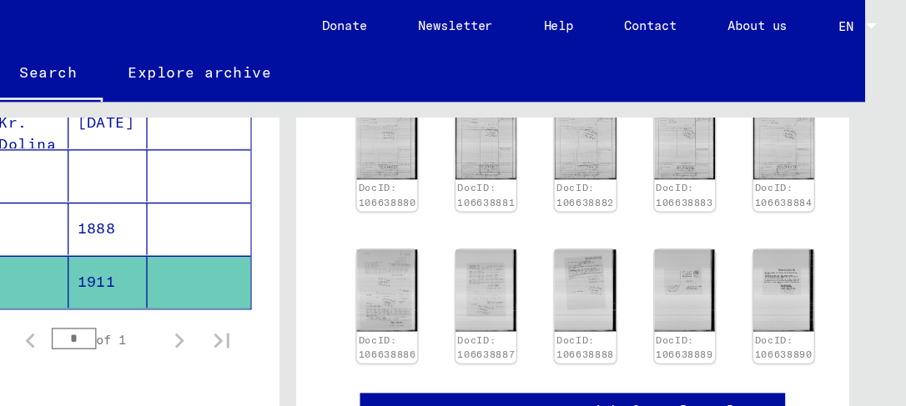
scroll to position [241, 0]
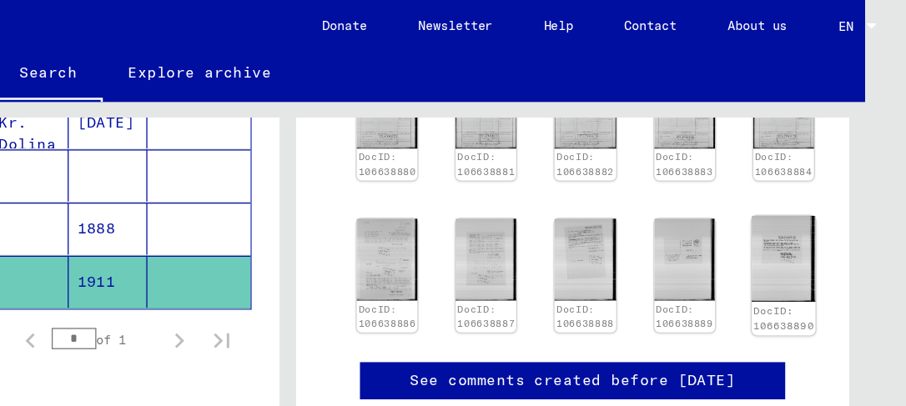
click at [784, 202] on img at bounding box center [809, 202] width 50 height 67
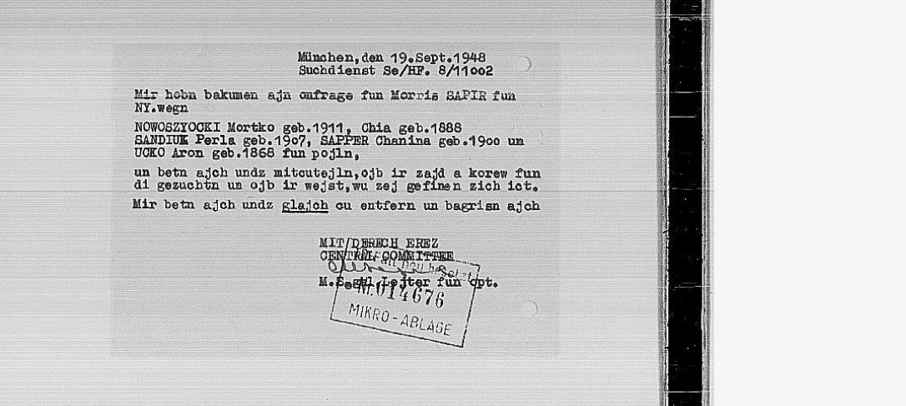
scroll to position [0, 0]
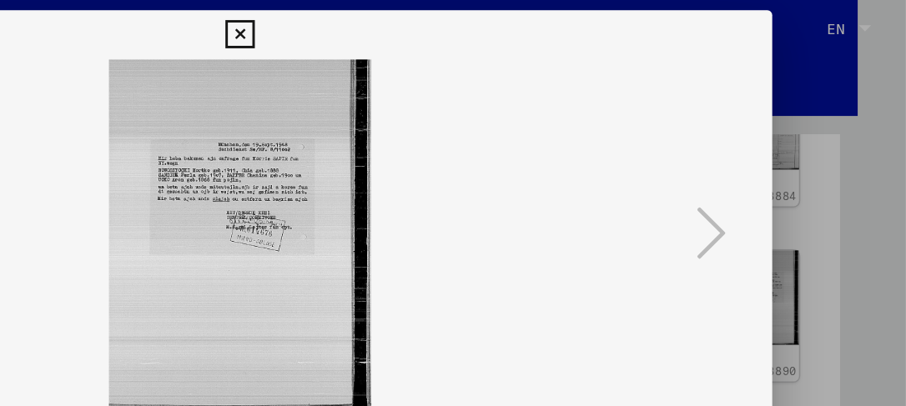
click at [453, 26] on icon at bounding box center [452, 25] width 19 height 20
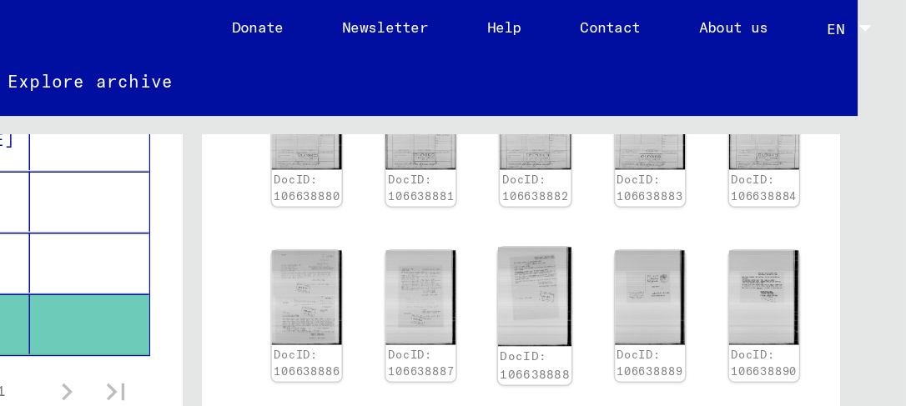
click at [629, 184] on img at bounding box center [654, 202] width 50 height 67
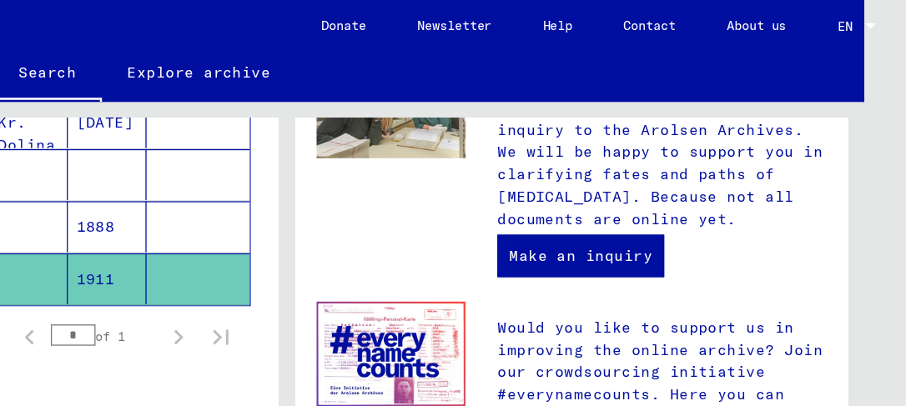
scroll to position [854, 0]
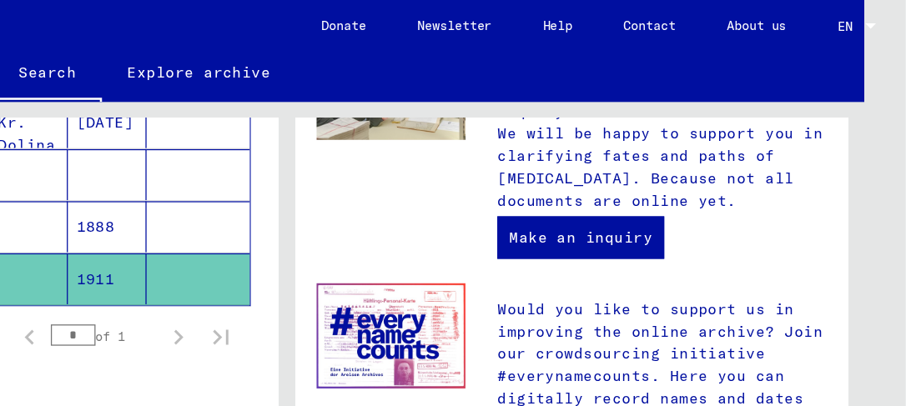
click at [254, 204] on mat-cell "1911" at bounding box center [280, 219] width 62 height 40
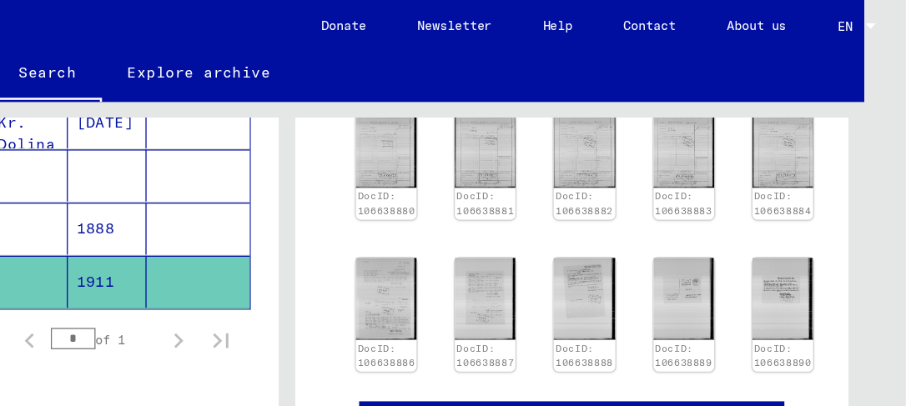
scroll to position [169, 0]
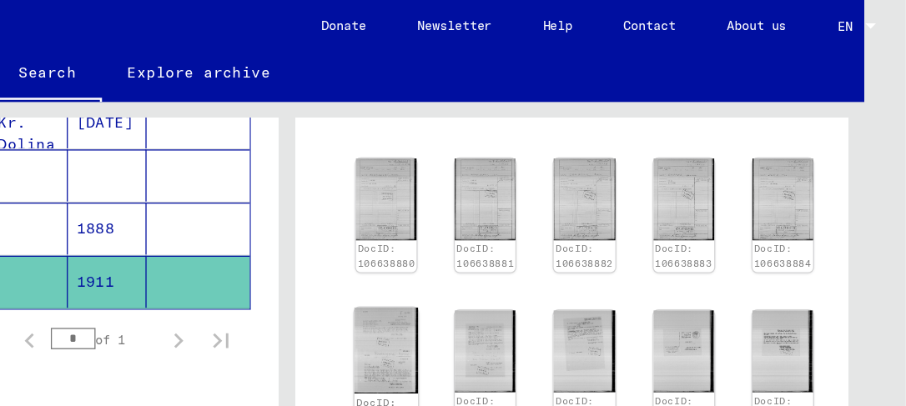
click at [496, 260] on img at bounding box center [499, 274] width 50 height 67
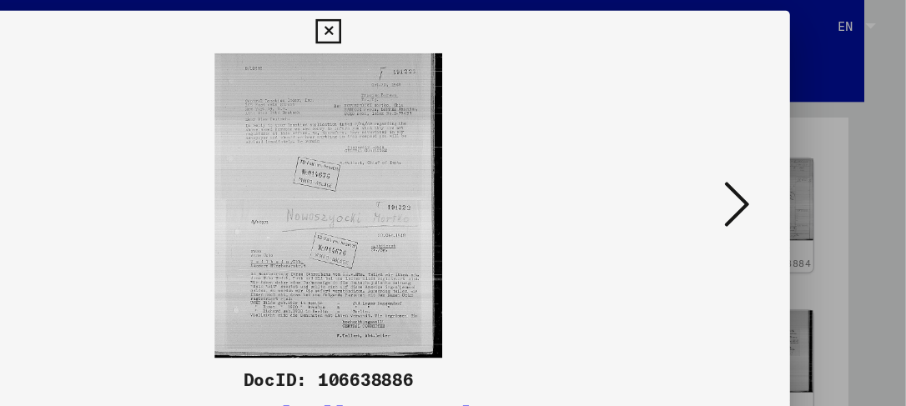
scroll to position [0, 0]
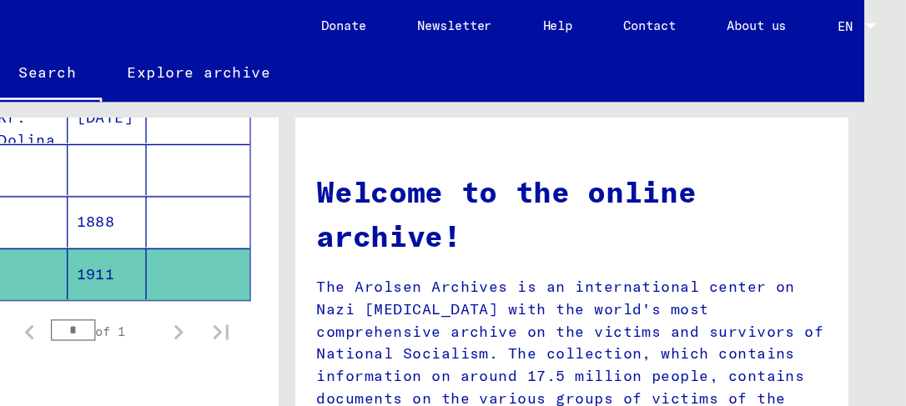
scroll to position [426, 0]
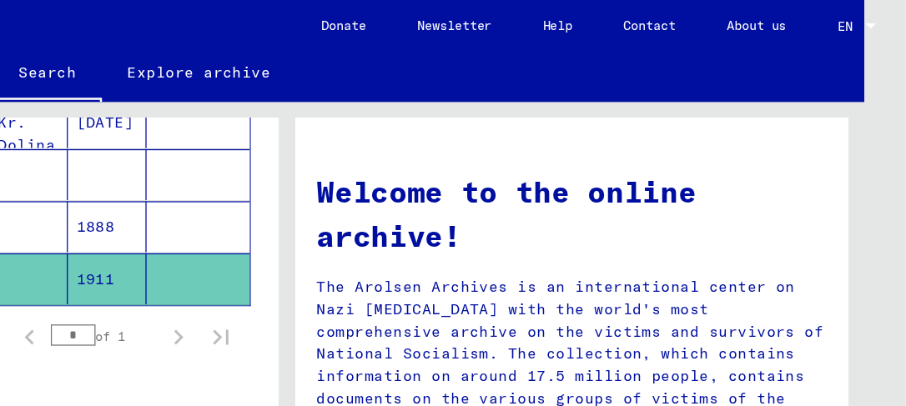
click at [278, 218] on mat-cell "1911" at bounding box center [280, 219] width 62 height 40
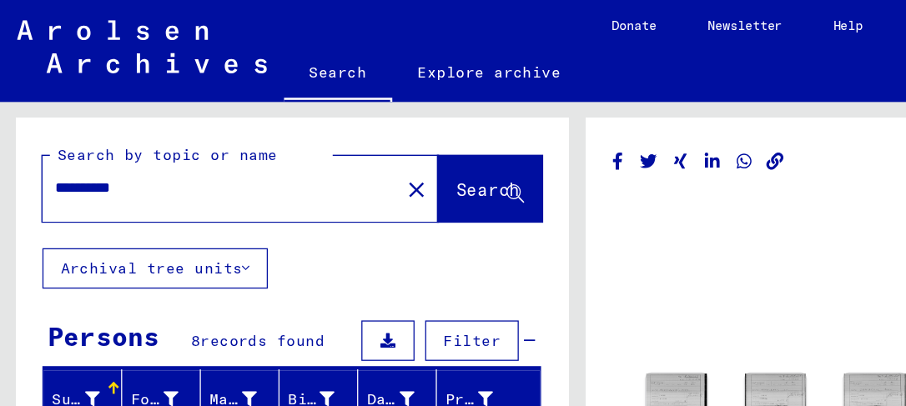
click at [153, 209] on font "Archival tree units" at bounding box center [119, 211] width 143 height 15
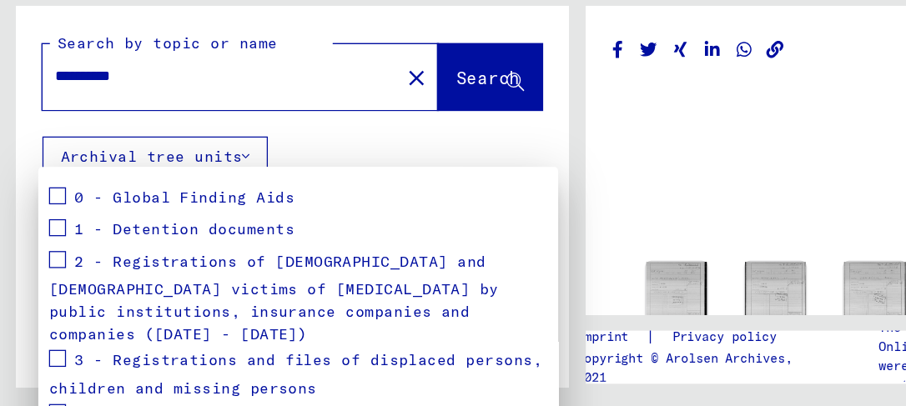
scroll to position [198, 0]
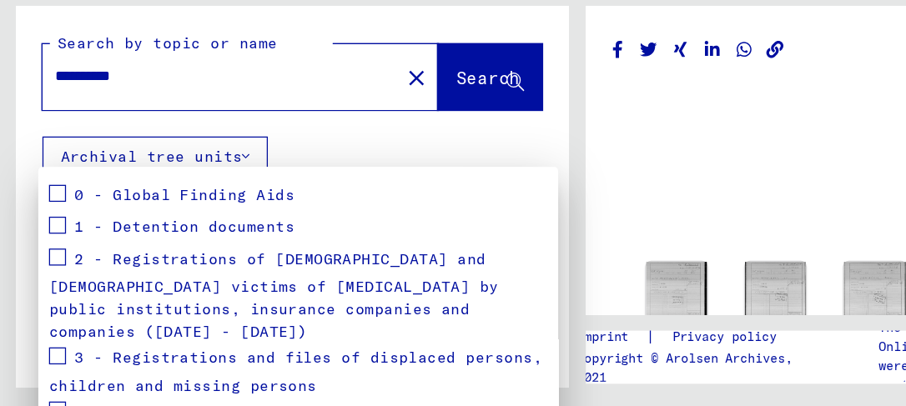
click at [144, 264] on span "1 - Detention documents" at bounding box center [144, 266] width 173 height 15
click at [48, 360] on span at bounding box center [44, 366] width 13 height 13
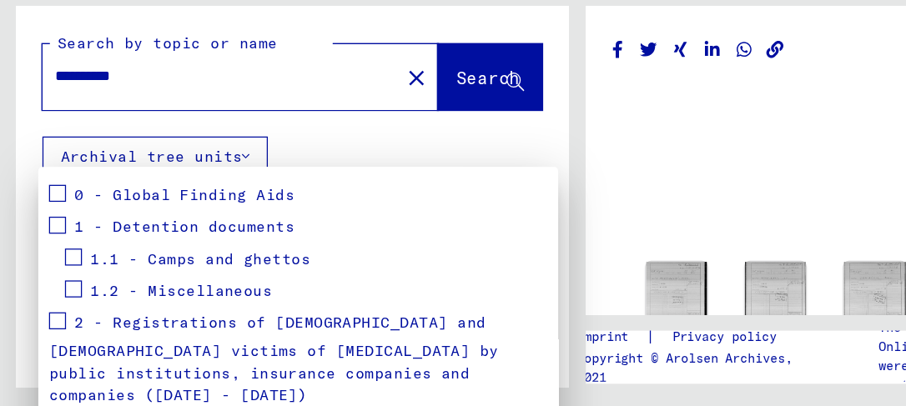
click at [372, 140] on div at bounding box center [453, 203] width 906 height 406
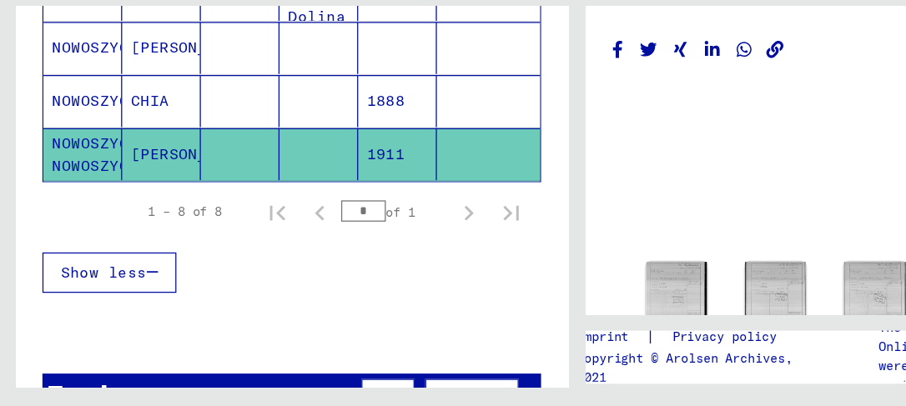
scroll to position [58, 0]
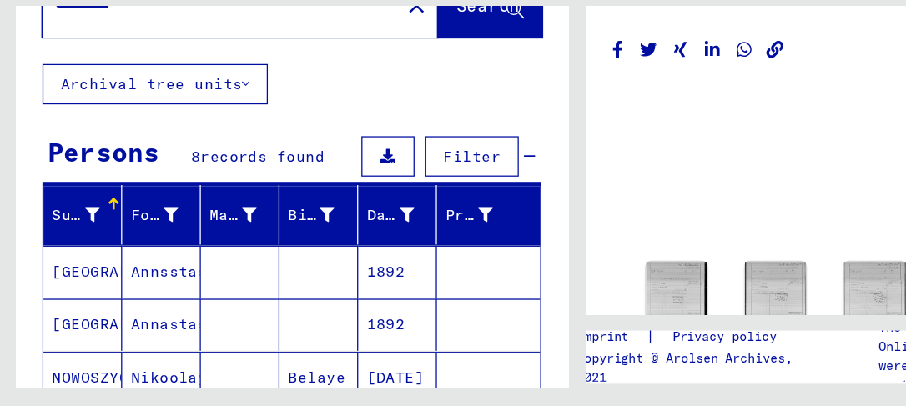
click at [116, 290] on mat-cell "Annsstasia" at bounding box center [127, 300] width 62 height 41
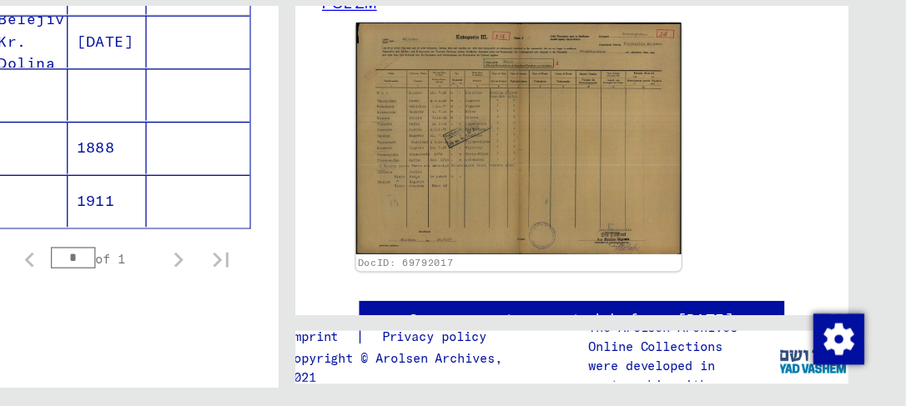
scroll to position [335, 0]
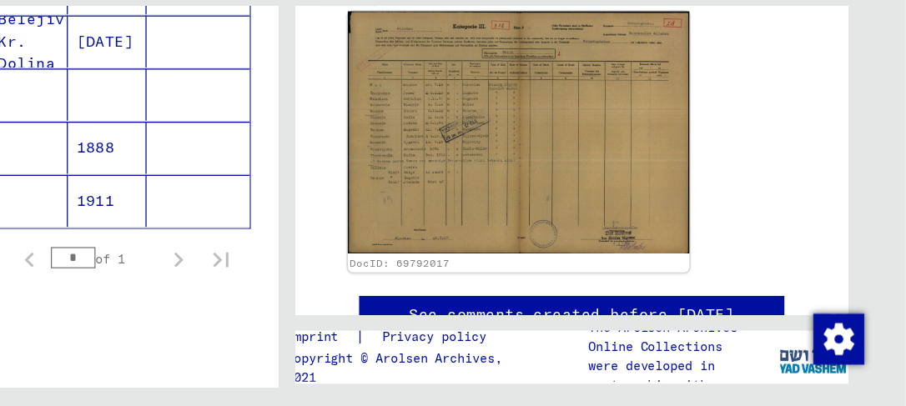
click at [556, 175] on img at bounding box center [602, 192] width 268 height 190
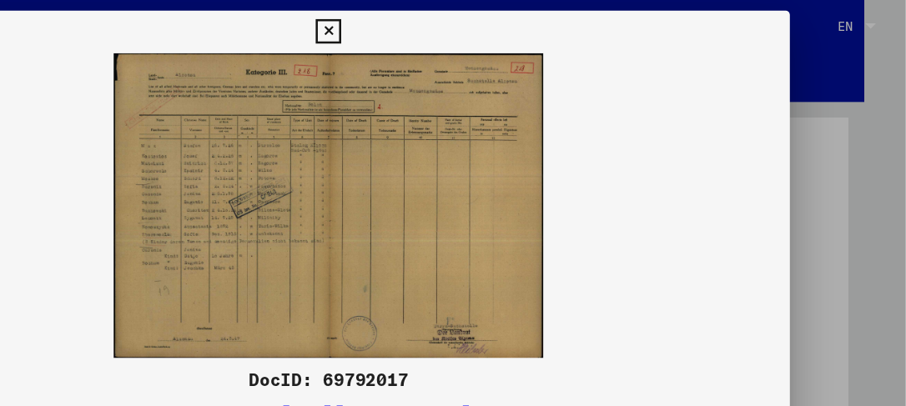
scroll to position [0, 0]
